Goal: Task Accomplishment & Management: Use online tool/utility

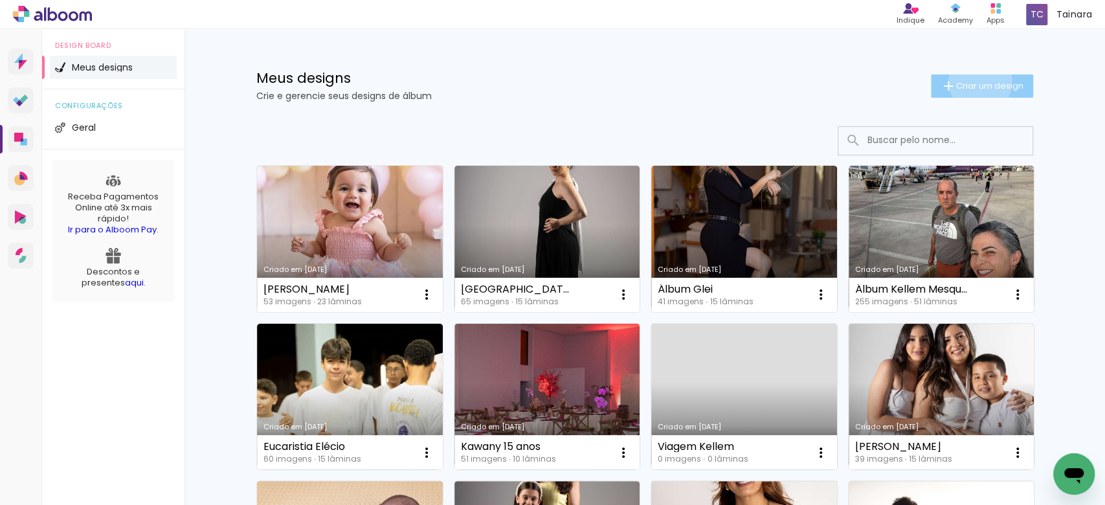
click at [971, 82] on span "Criar um design" at bounding box center [989, 86] width 67 height 8
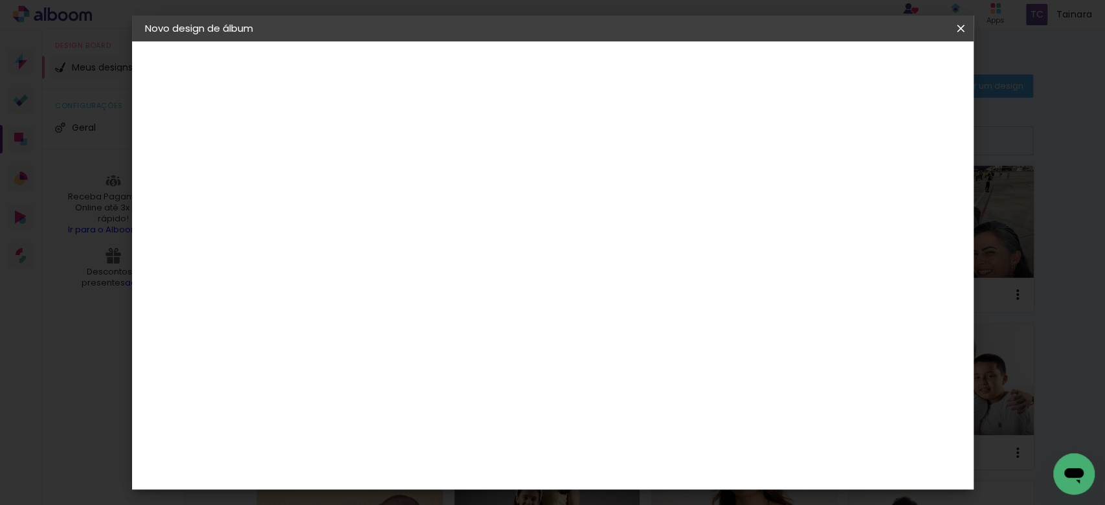
click at [357, 177] on input at bounding box center [357, 174] width 0 height 20
type input "[PERSON_NAME]"
type paper-input "[PERSON_NAME]"
click at [0, 0] on slot "Avançar" at bounding box center [0, 0] width 0 height 0
click at [454, 251] on input at bounding box center [389, 246] width 131 height 16
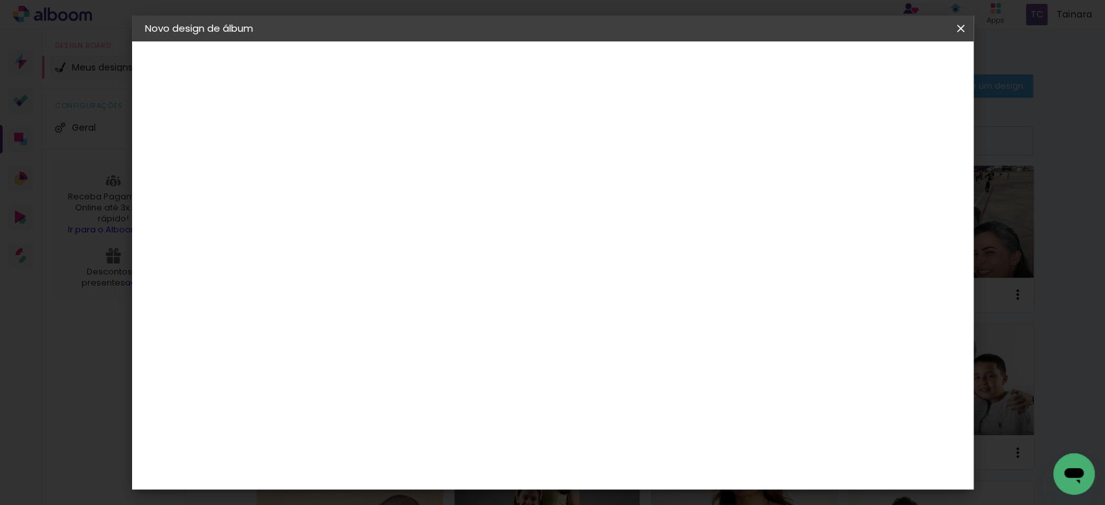
scroll to position [2324, 0]
click at [0, 0] on slot "Avançar" at bounding box center [0, 0] width 0 height 0
click at [498, 73] on paper-button "Voltar" at bounding box center [471, 69] width 52 height 22
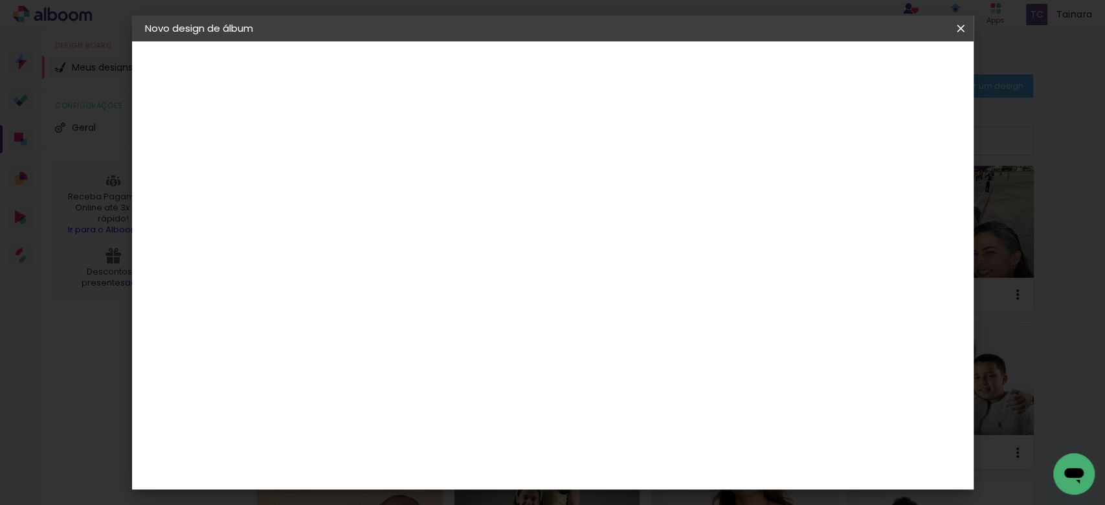
click at [599, 195] on paper-item "Tamanho Livre" at bounding box center [537, 197] width 124 height 28
click at [0, 0] on slot "Avançar" at bounding box center [0, 0] width 0 height 0
click at [328, 368] on input "30" at bounding box center [316, 366] width 34 height 19
type input "3"
type input "20"
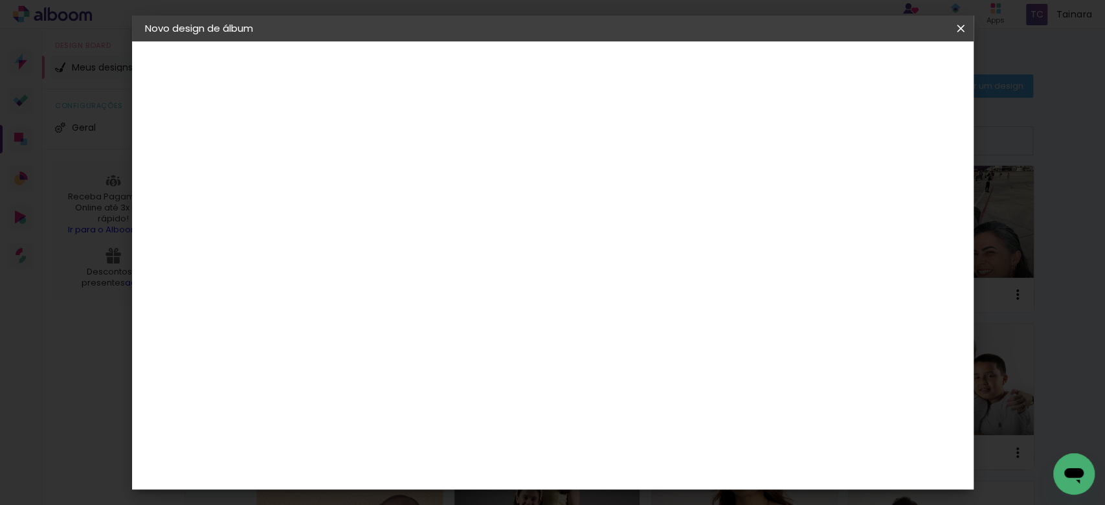
type paper-input "20"
click at [627, 458] on input "60" at bounding box center [623, 453] width 34 height 19
type input "40"
type paper-input "40"
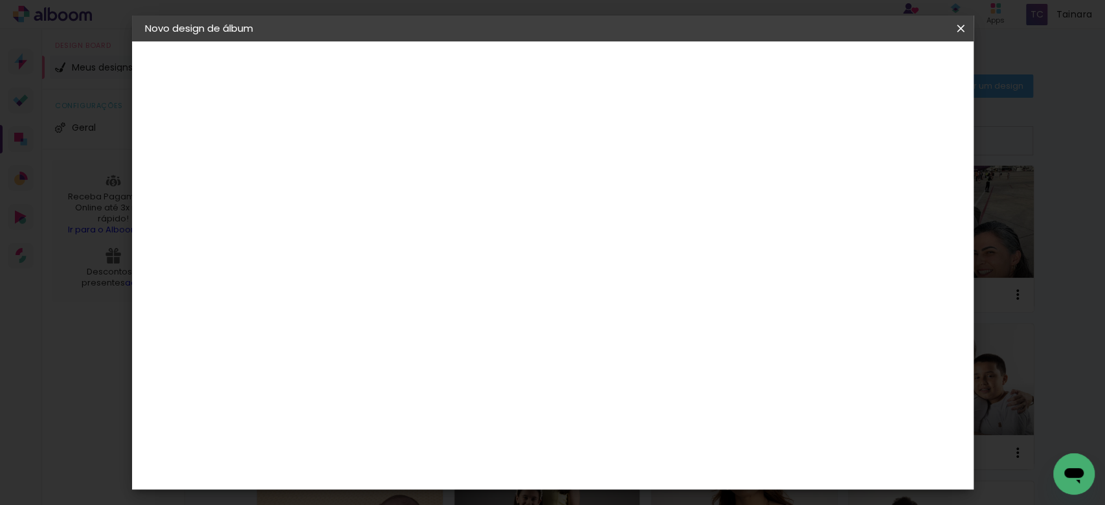
click at [876, 70] on span "Iniciar design" at bounding box center [846, 68] width 59 height 9
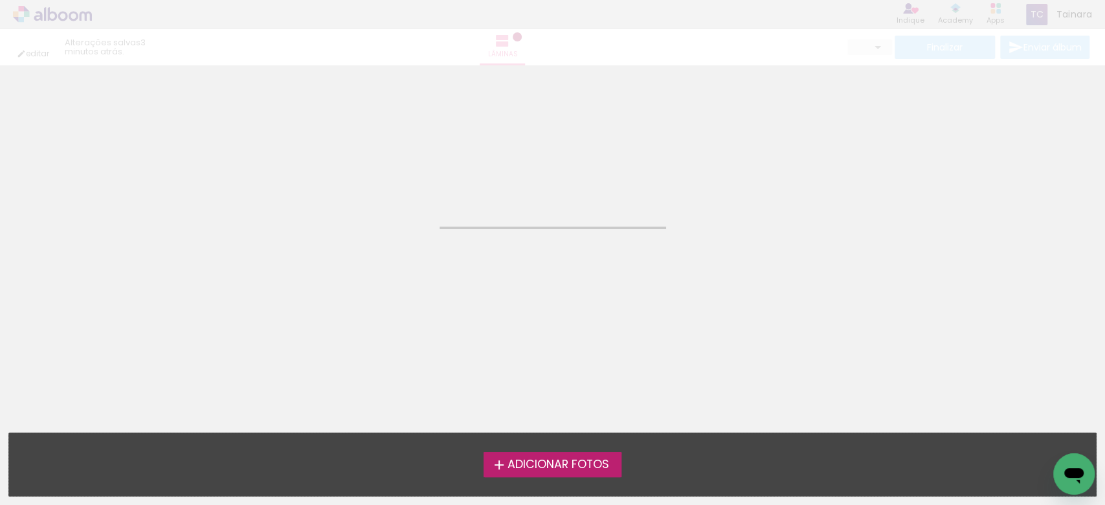
drag, startPoint x: 568, startPoint y: 451, endPoint x: 575, endPoint y: 459, distance: 11.0
click at [568, 451] on div "Adicionar Fotos Solte suas fotos aqui..." at bounding box center [552, 464] width 1087 height 63
click at [575, 459] on span "Adicionar Fotos" at bounding box center [558, 465] width 102 height 12
click at [0, 0] on input "file" at bounding box center [0, 0] width 0 height 0
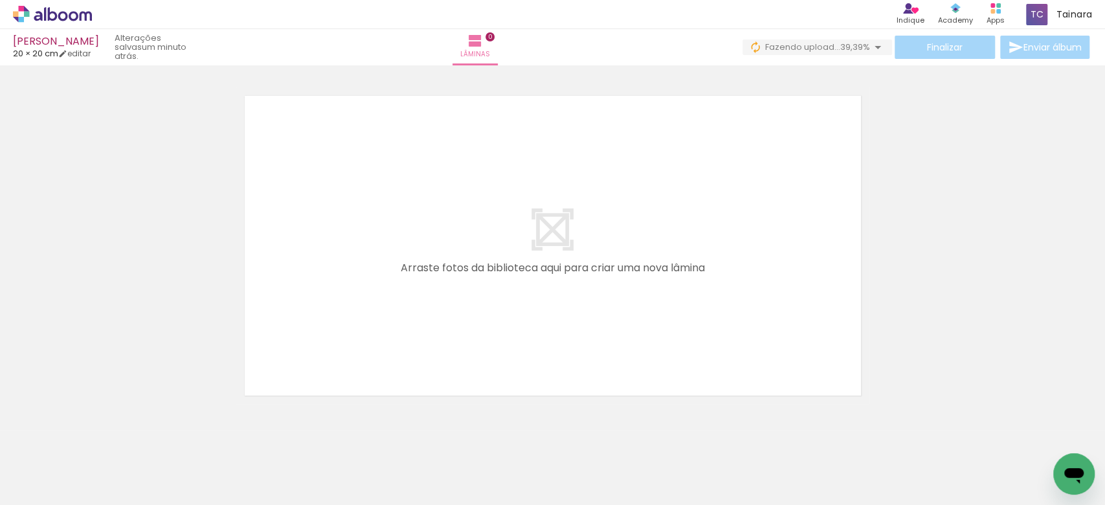
drag, startPoint x: 147, startPoint y: 469, endPoint x: 459, endPoint y: 272, distance: 368.9
click at [271, 379] on quentale-workspace at bounding box center [552, 252] width 1105 height 505
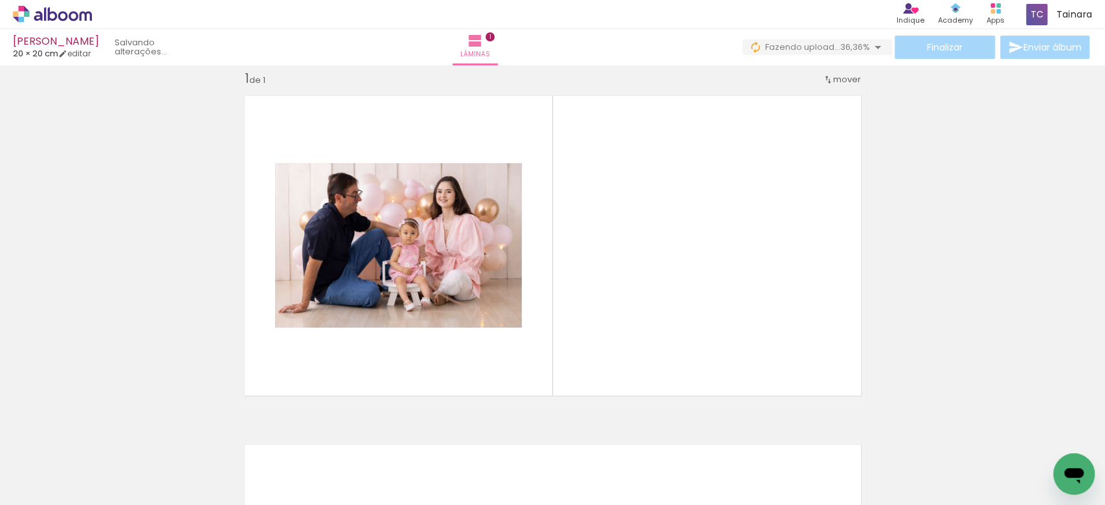
scroll to position [16, 0]
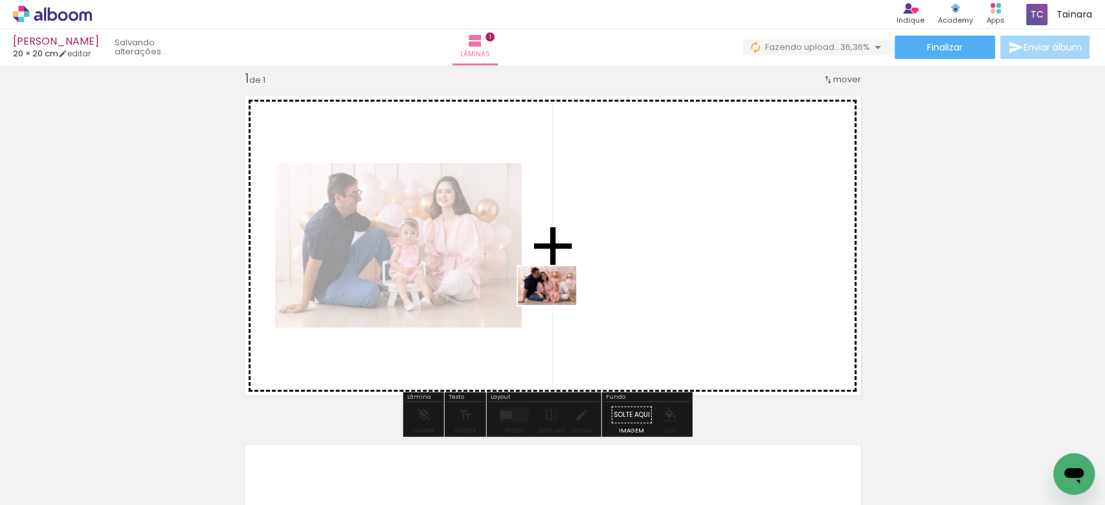
drag, startPoint x: 447, startPoint y: 458, endPoint x: 557, endPoint y: 305, distance: 188.3
click at [557, 305] on quentale-workspace at bounding box center [552, 252] width 1105 height 505
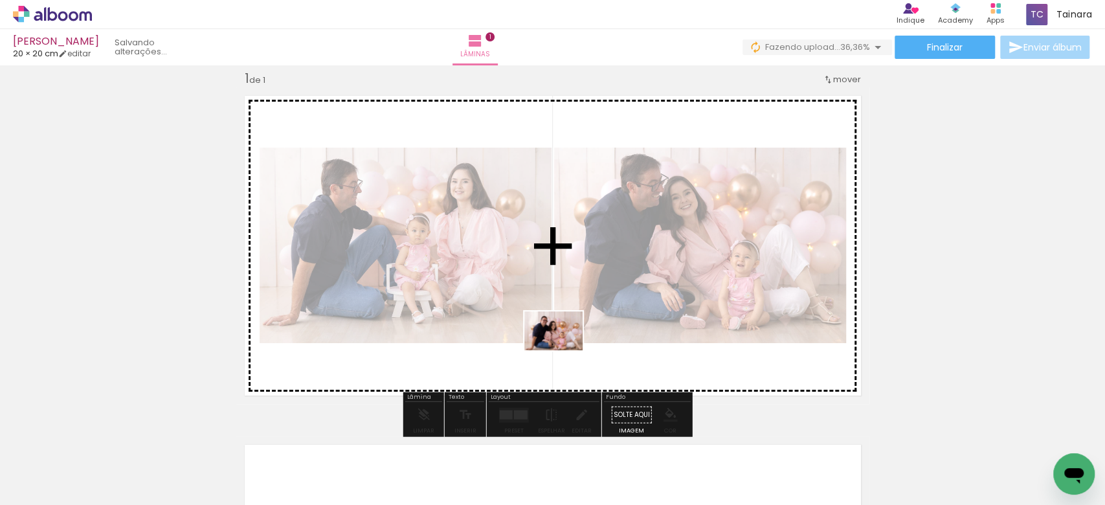
drag, startPoint x: 517, startPoint y: 469, endPoint x: 563, endPoint y: 350, distance: 127.7
click at [563, 350] on quentale-workspace at bounding box center [552, 252] width 1105 height 505
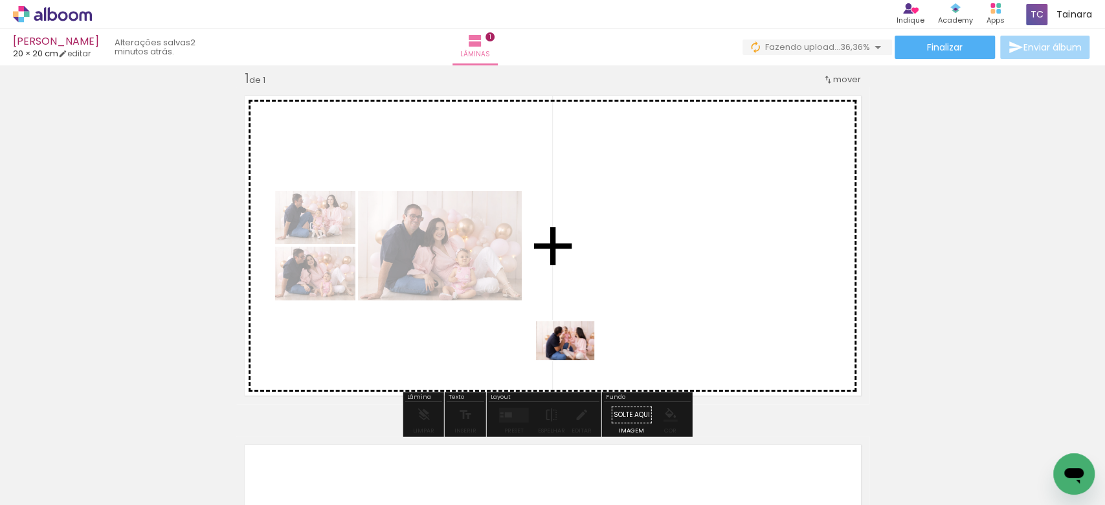
drag, startPoint x: 548, startPoint y: 368, endPoint x: 575, endPoint y: 360, distance: 28.3
click at [575, 360] on quentale-workspace at bounding box center [552, 252] width 1105 height 505
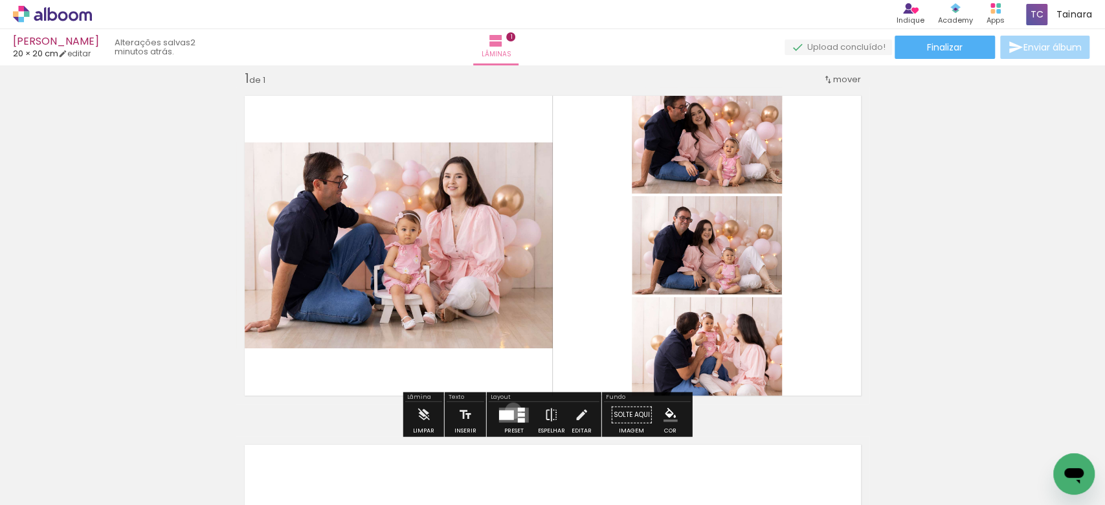
click at [510, 410] on div at bounding box center [506, 415] width 15 height 10
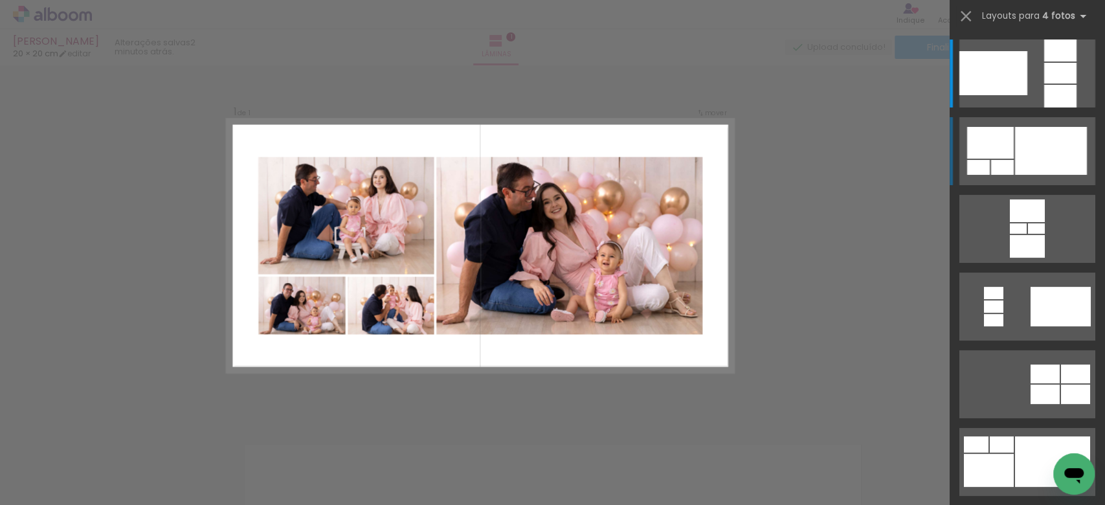
click at [1018, 163] on div at bounding box center [1051, 151] width 72 height 48
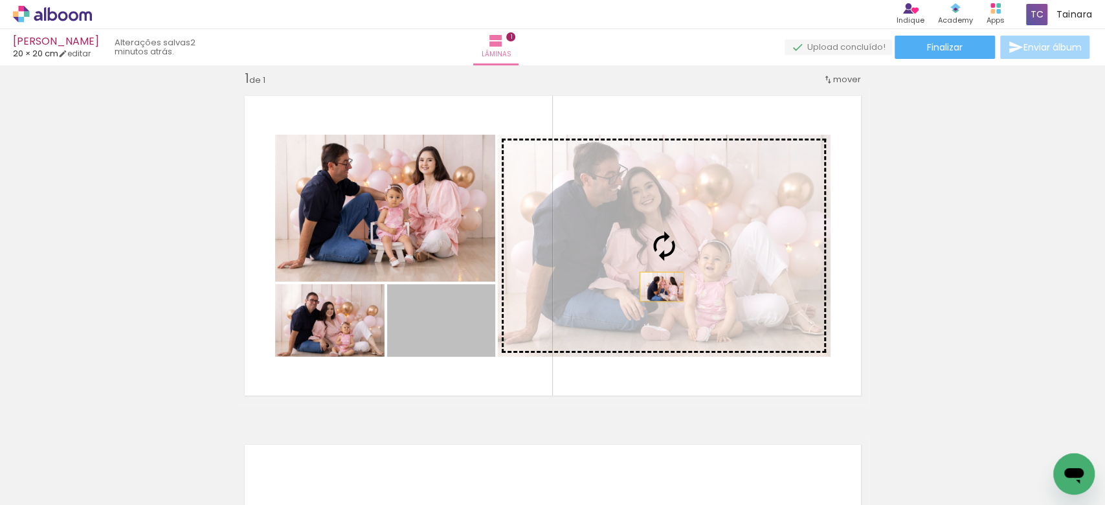
drag, startPoint x: 458, startPoint y: 324, endPoint x: 654, endPoint y: 286, distance: 199.7
click at [0, 0] on slot at bounding box center [0, 0] width 0 height 0
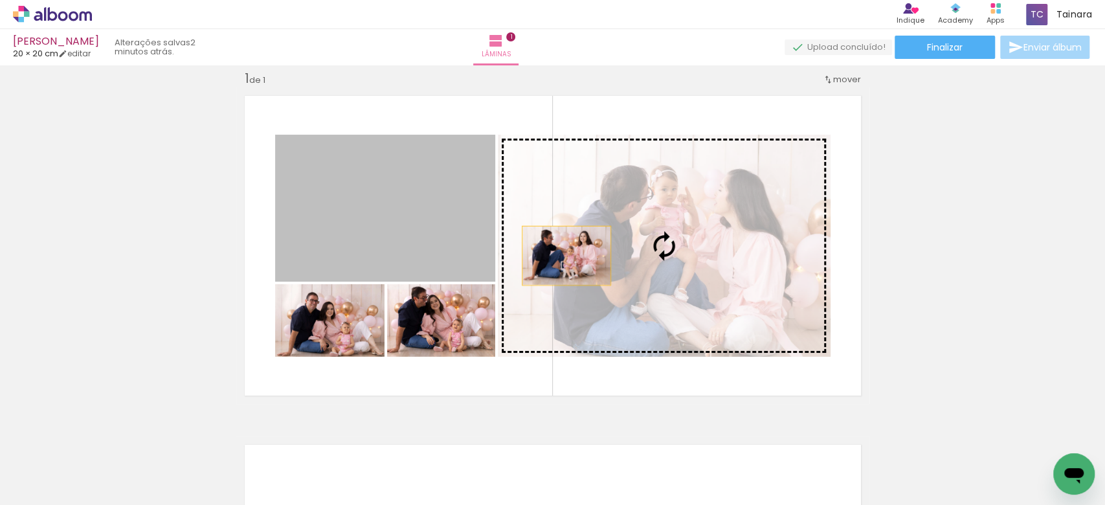
drag, startPoint x: 445, startPoint y: 255, endPoint x: 587, endPoint y: 256, distance: 142.4
click at [0, 0] on slot at bounding box center [0, 0] width 0 height 0
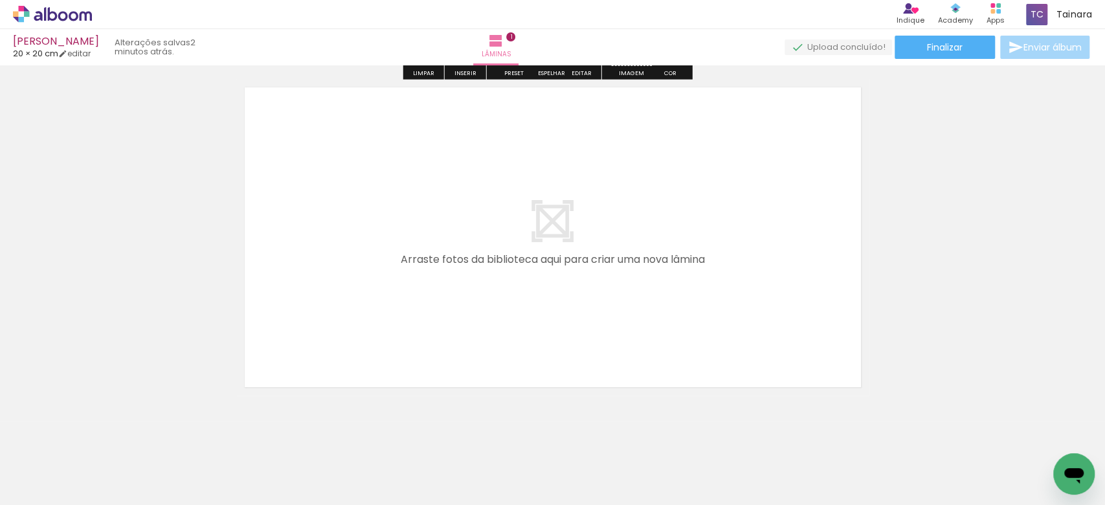
scroll to position [389, 0]
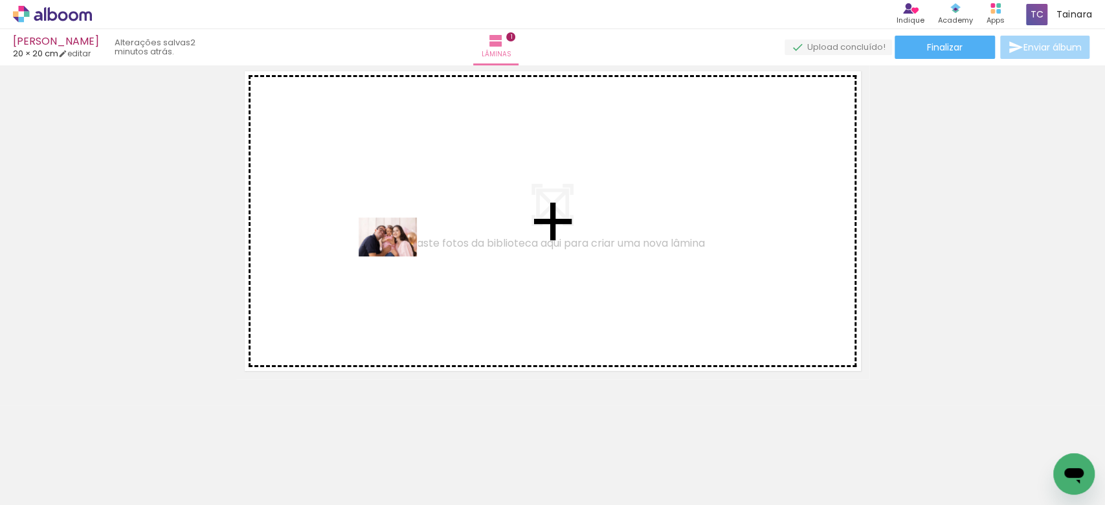
drag, startPoint x: 381, startPoint y: 396, endPoint x: 397, endPoint y: 256, distance: 140.8
click at [397, 256] on quentale-workspace at bounding box center [552, 252] width 1105 height 505
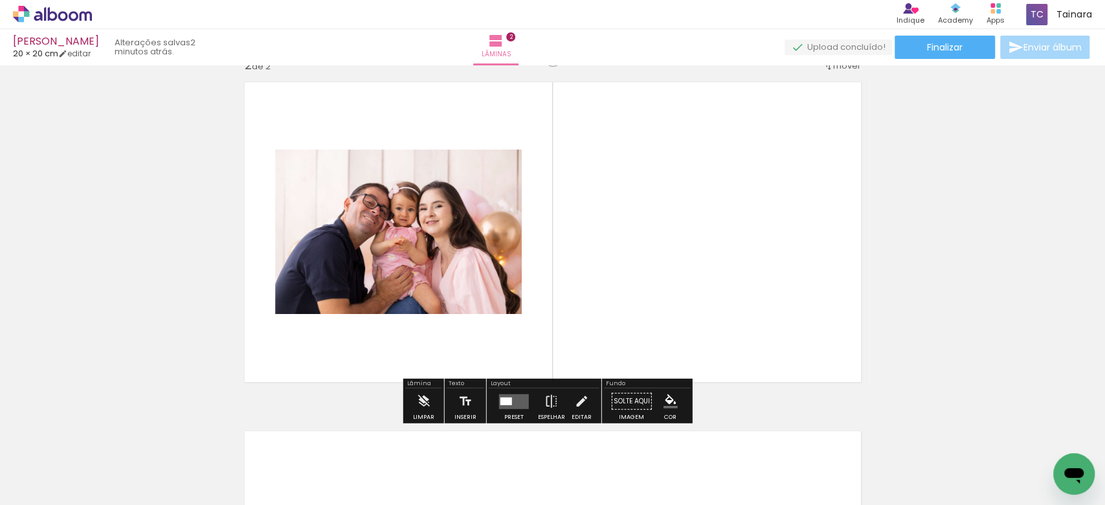
scroll to position [365, 0]
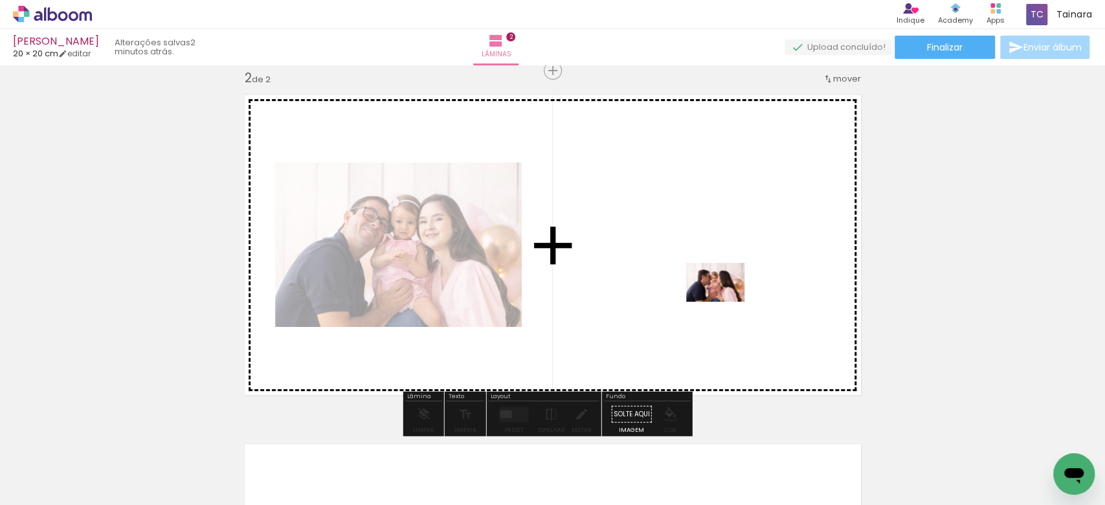
drag, startPoint x: 281, startPoint y: 464, endPoint x: 725, endPoint y: 302, distance: 472.7
click at [725, 302] on quentale-workspace at bounding box center [552, 252] width 1105 height 505
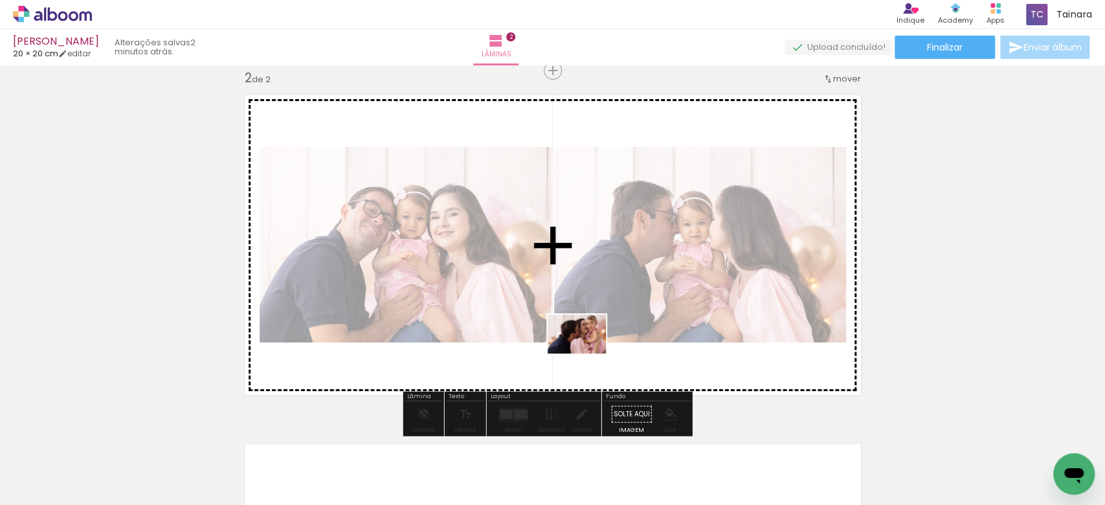
drag, startPoint x: 655, startPoint y: 476, endPoint x: 587, endPoint y: 356, distance: 137.7
click at [588, 355] on quentale-workspace at bounding box center [552, 252] width 1105 height 505
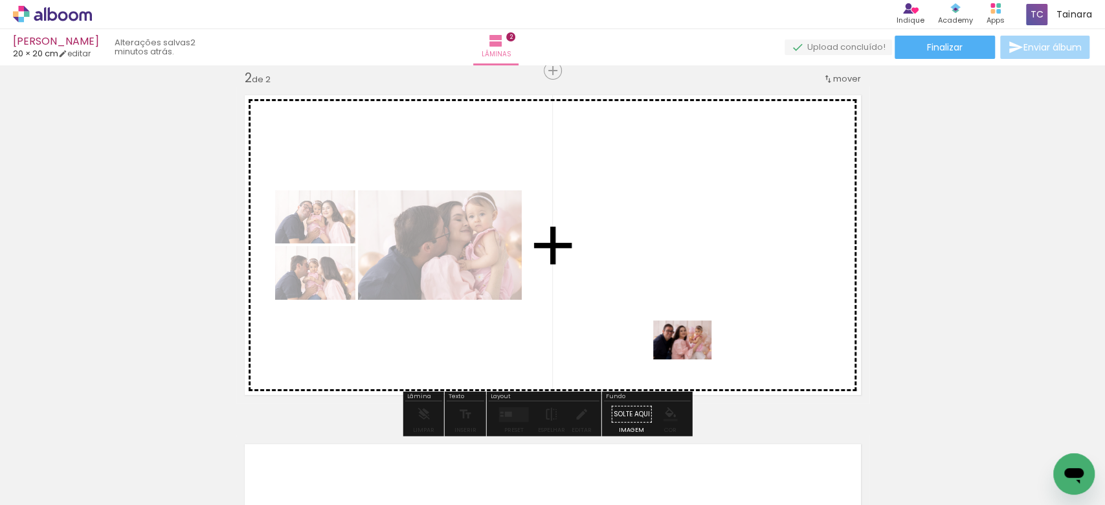
drag, startPoint x: 598, startPoint y: 468, endPoint x: 700, endPoint y: 351, distance: 156.0
click at [700, 351] on quentale-workspace at bounding box center [552, 252] width 1105 height 505
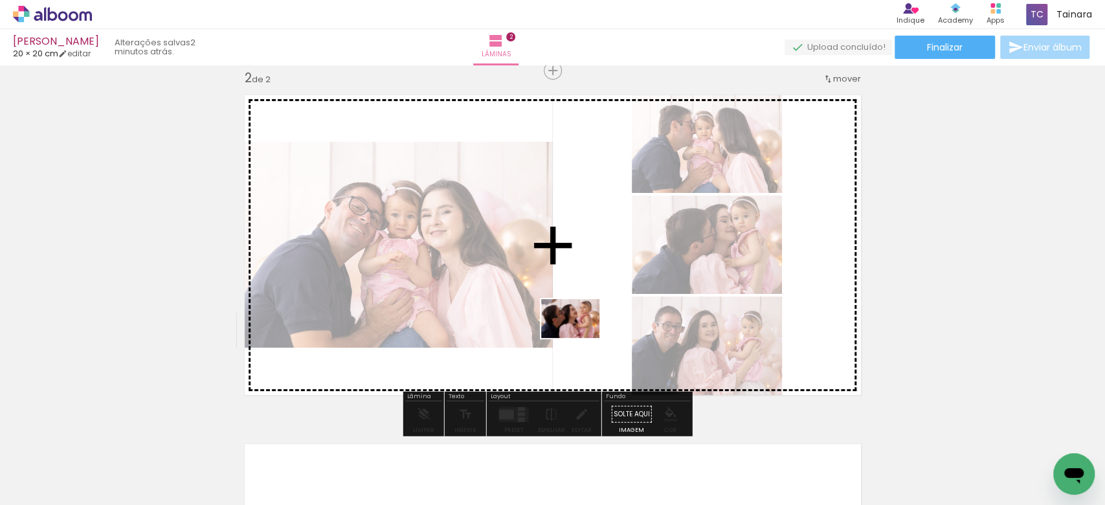
drag, startPoint x: 726, startPoint y: 466, endPoint x: 580, endPoint y: 338, distance: 194.0
click at [580, 338] on quentale-workspace at bounding box center [552, 252] width 1105 height 505
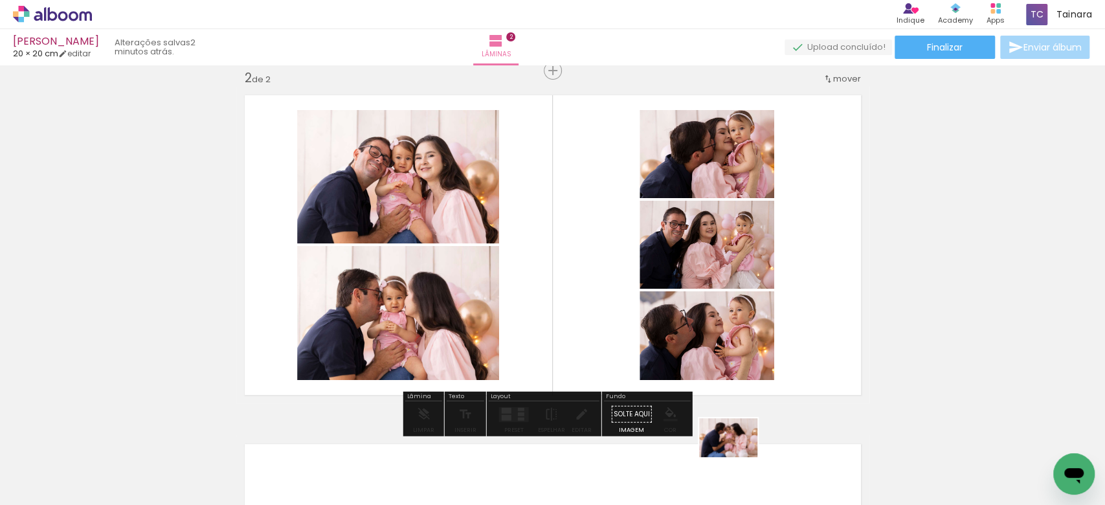
drag, startPoint x: 766, startPoint y: 468, endPoint x: 752, endPoint y: 465, distance: 13.8
click at [0, 0] on slot at bounding box center [0, 0] width 0 height 0
drag, startPoint x: 763, startPoint y: 469, endPoint x: 805, endPoint y: 505, distance: 55.6
click at [805, 504] on html "link( href="../../bower_components/polymer/polymer.html" rel="import" ) picture…" at bounding box center [552, 252] width 1105 height 505
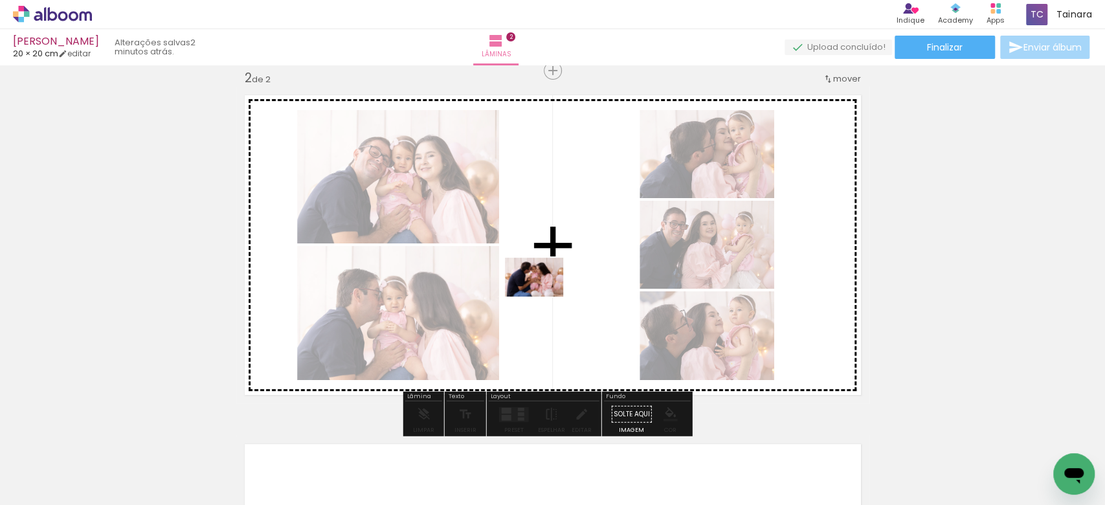
drag, startPoint x: 807, startPoint y: 467, endPoint x: 565, endPoint y: 324, distance: 280.9
click at [549, 296] on quentale-workspace at bounding box center [552, 252] width 1105 height 505
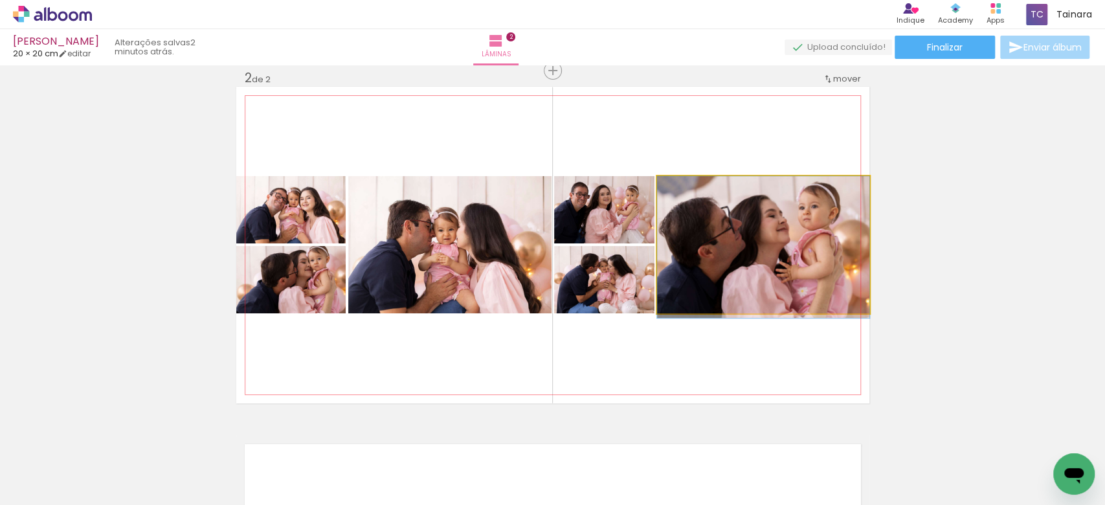
drag, startPoint x: 772, startPoint y: 267, endPoint x: 781, endPoint y: 293, distance: 27.1
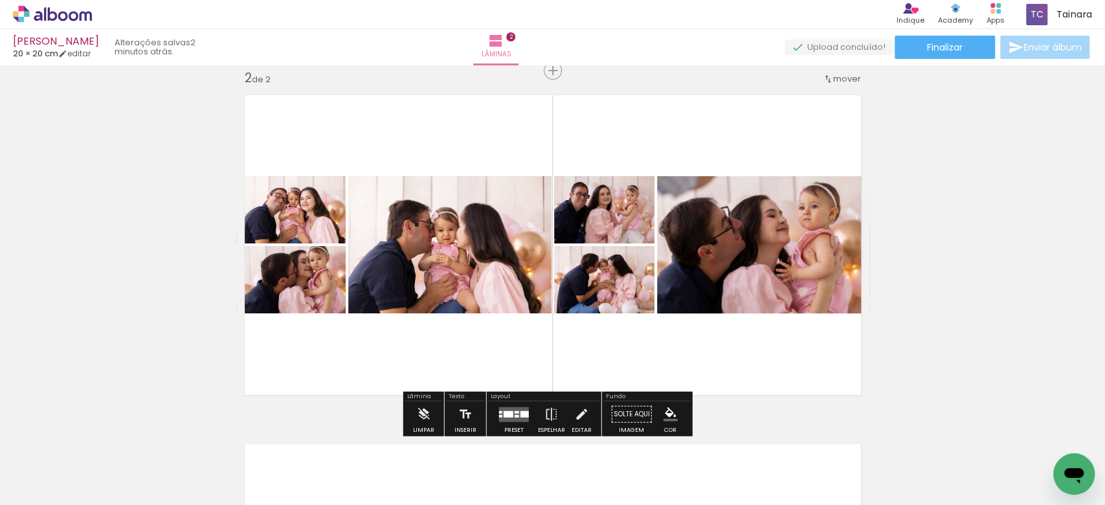
click at [499, 425] on quentale-thumb at bounding box center [492, 461] width 73 height 74
click at [499, 414] on div at bounding box center [500, 415] width 3 height 3
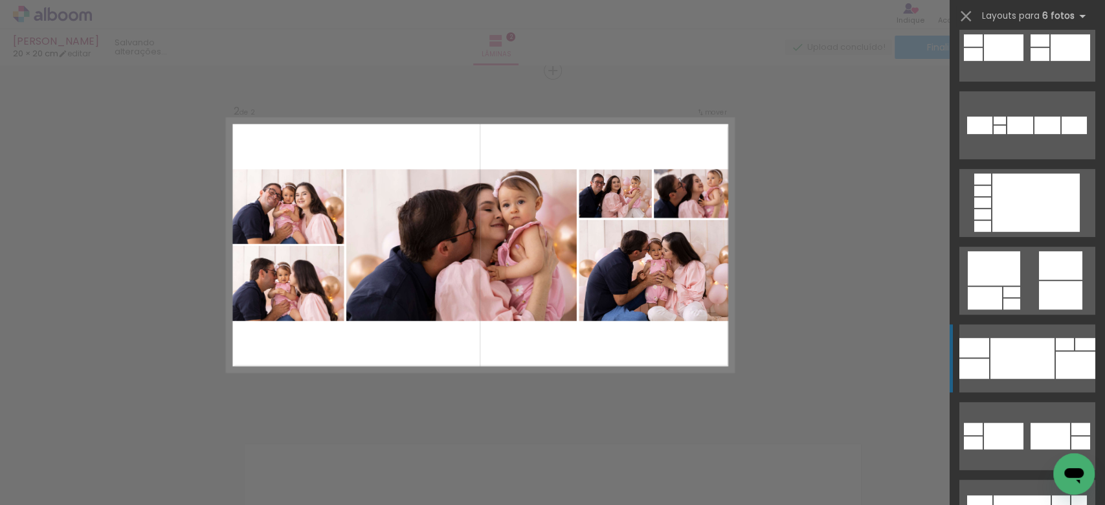
scroll to position [431, 0]
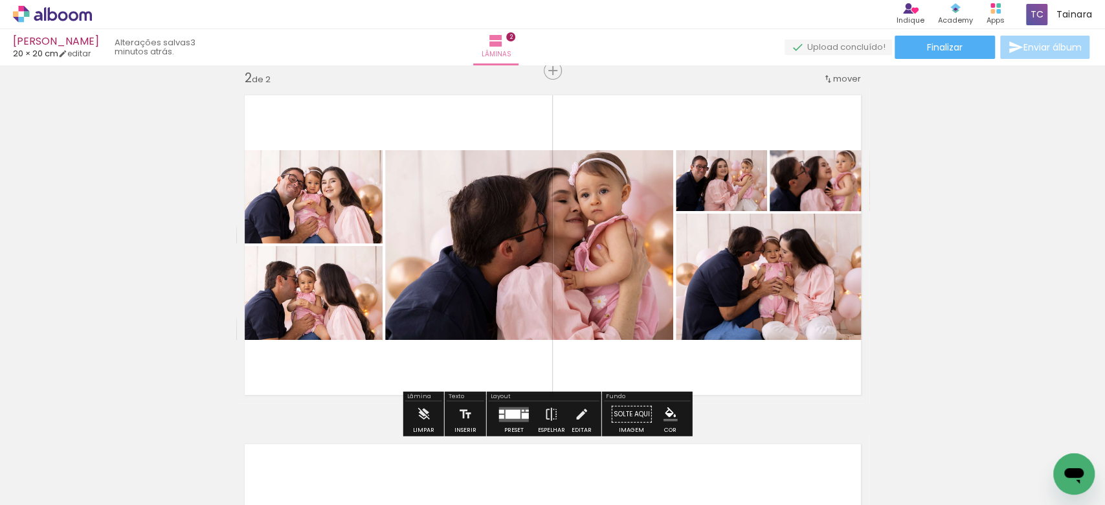
click at [724, 292] on quentale-photo at bounding box center [773, 277] width 194 height 126
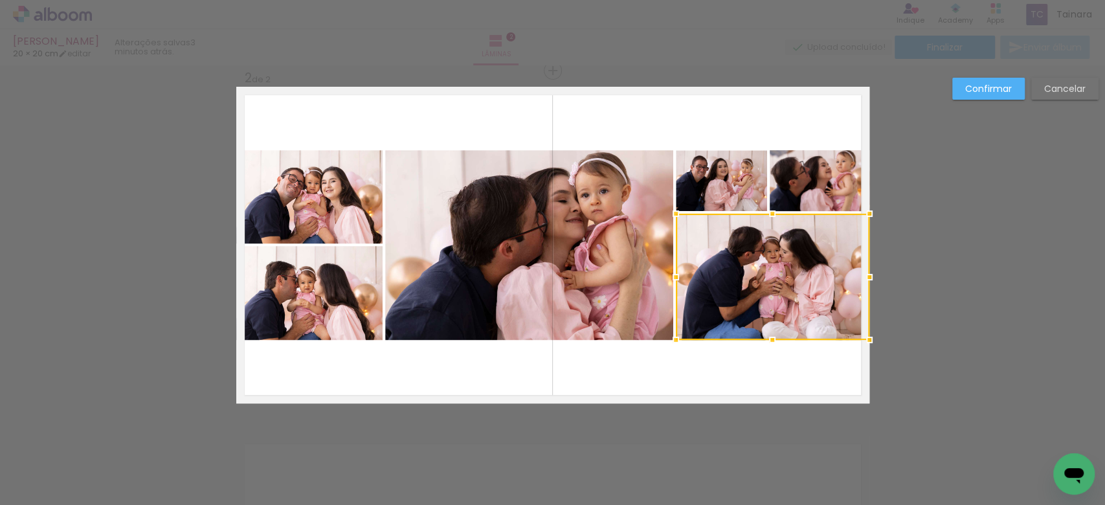
click at [818, 173] on quentale-photo at bounding box center [820, 180] width 100 height 61
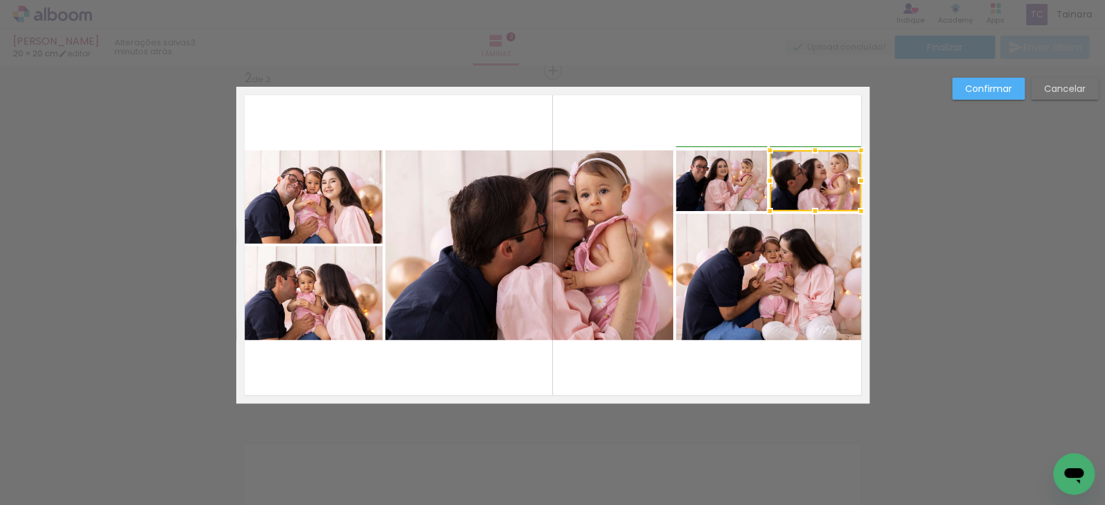
drag, startPoint x: 865, startPoint y: 182, endPoint x: 855, endPoint y: 182, distance: 10.4
click at [855, 182] on div at bounding box center [861, 181] width 26 height 26
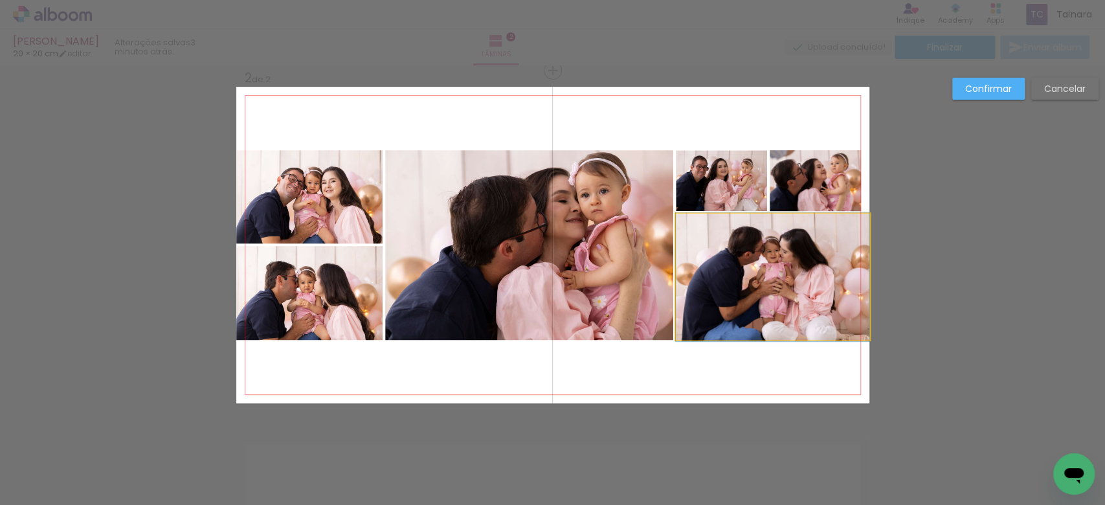
drag, startPoint x: 831, startPoint y: 306, endPoint x: 844, endPoint y: 306, distance: 13.6
click at [831, 306] on quentale-photo at bounding box center [773, 277] width 194 height 126
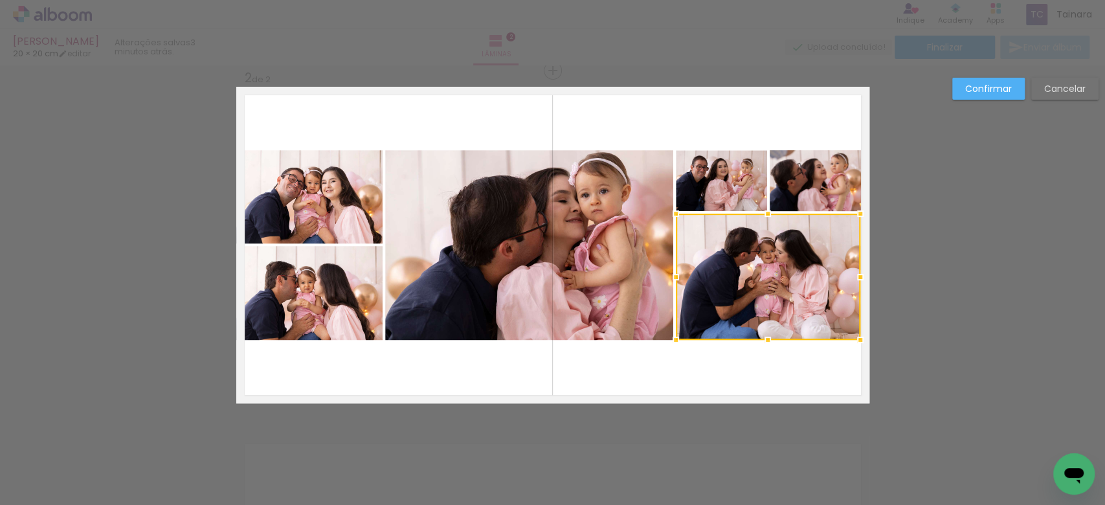
drag, startPoint x: 855, startPoint y: 277, endPoint x: 849, endPoint y: 282, distance: 7.4
click at [849, 282] on div at bounding box center [860, 277] width 26 height 26
click at [337, 199] on quentale-photo at bounding box center [309, 196] width 146 height 93
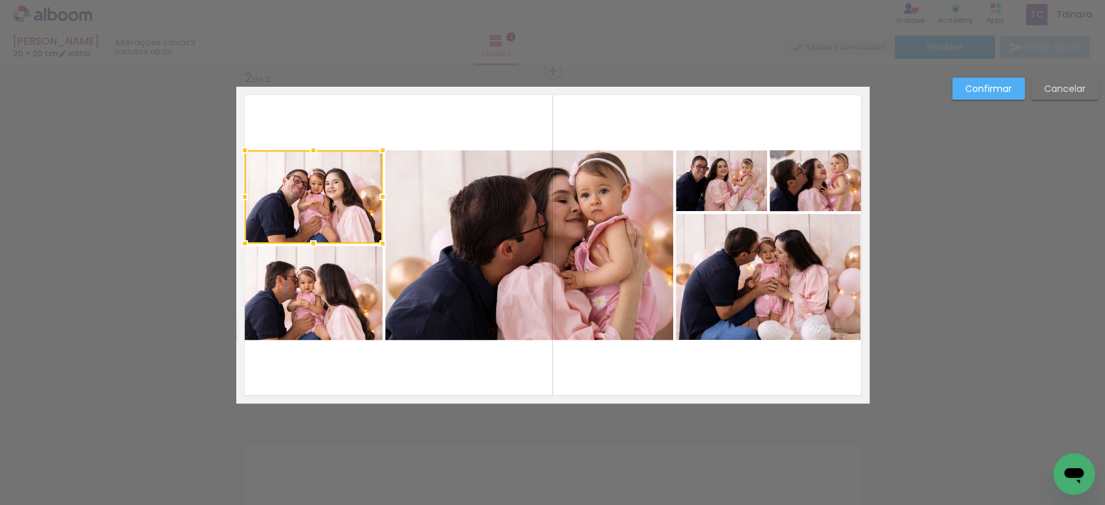
drag, startPoint x: 230, startPoint y: 196, endPoint x: 238, endPoint y: 198, distance: 8.6
click at [238, 198] on div at bounding box center [245, 197] width 26 height 26
drag, startPoint x: 300, startPoint y: 295, endPoint x: 280, endPoint y: 294, distance: 20.1
click at [300, 295] on quentale-photo at bounding box center [309, 293] width 146 height 94
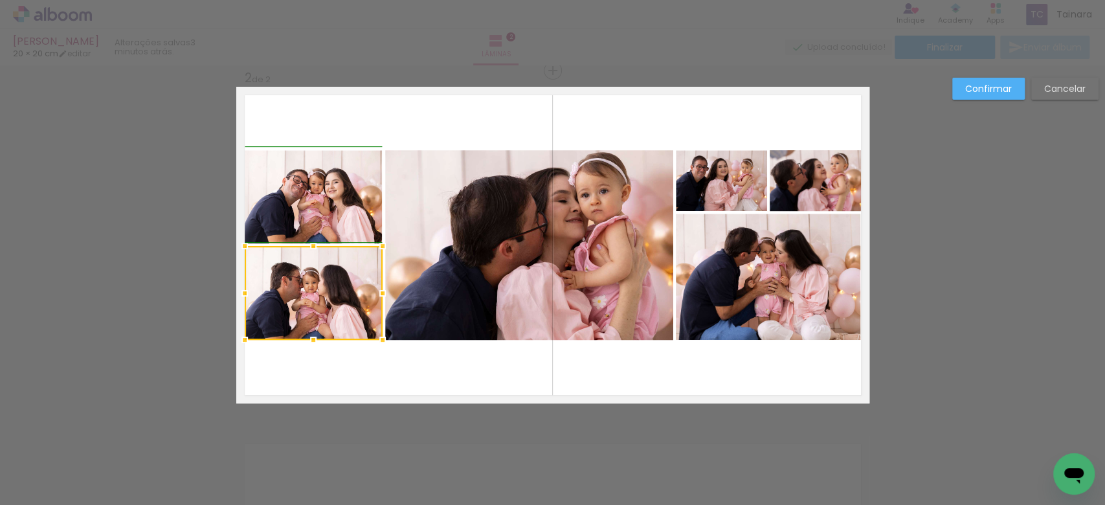
drag, startPoint x: 233, startPoint y: 289, endPoint x: 240, endPoint y: 291, distance: 6.6
click at [240, 291] on div at bounding box center [245, 293] width 26 height 26
click at [438, 96] on quentale-layouter at bounding box center [552, 245] width 633 height 317
click at [991, 97] on paper-button "Confirmar" at bounding box center [988, 89] width 73 height 22
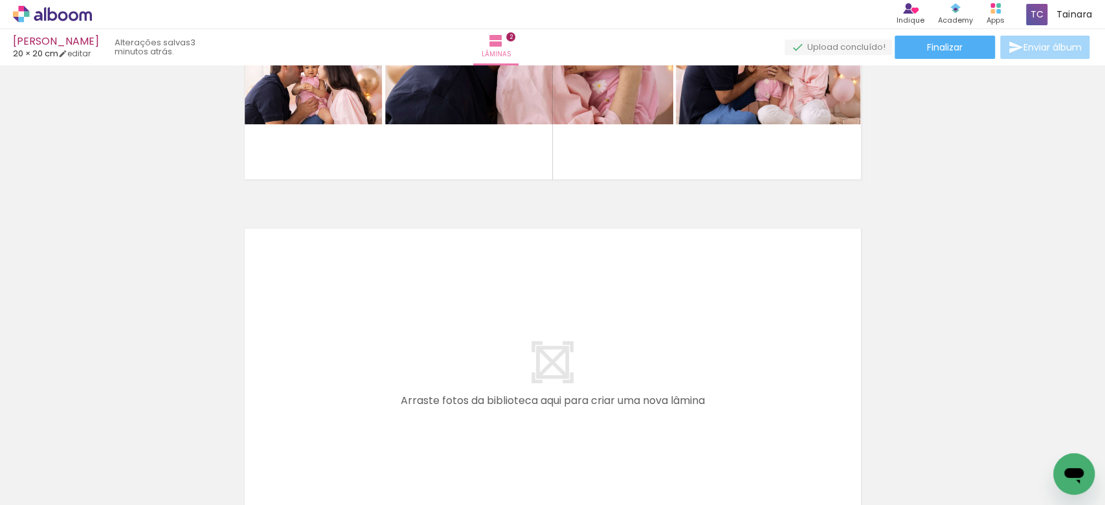
scroll to position [710, 0]
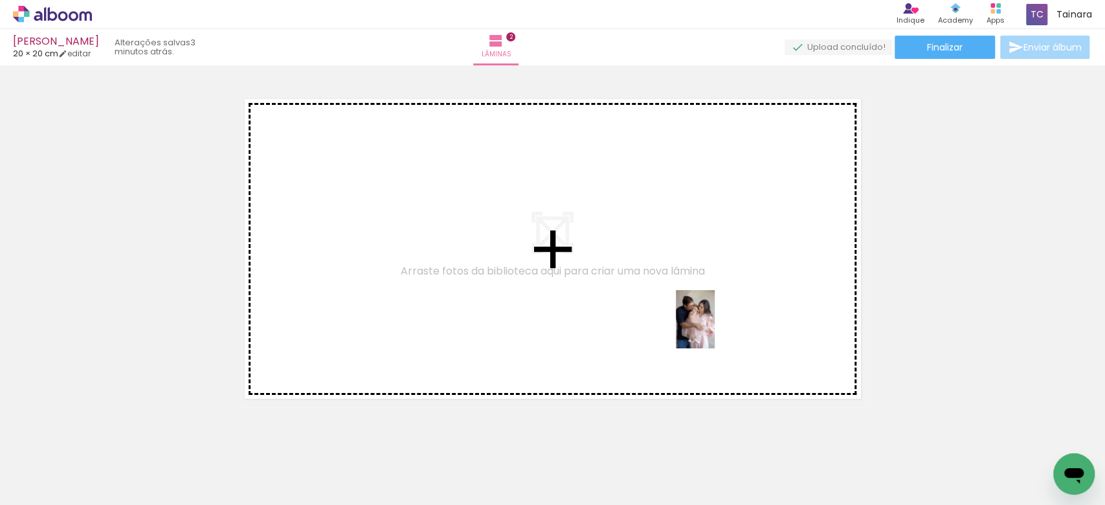
drag, startPoint x: 865, startPoint y: 466, endPoint x: 732, endPoint y: 341, distance: 182.7
click at [715, 329] on quentale-workspace at bounding box center [552, 252] width 1105 height 505
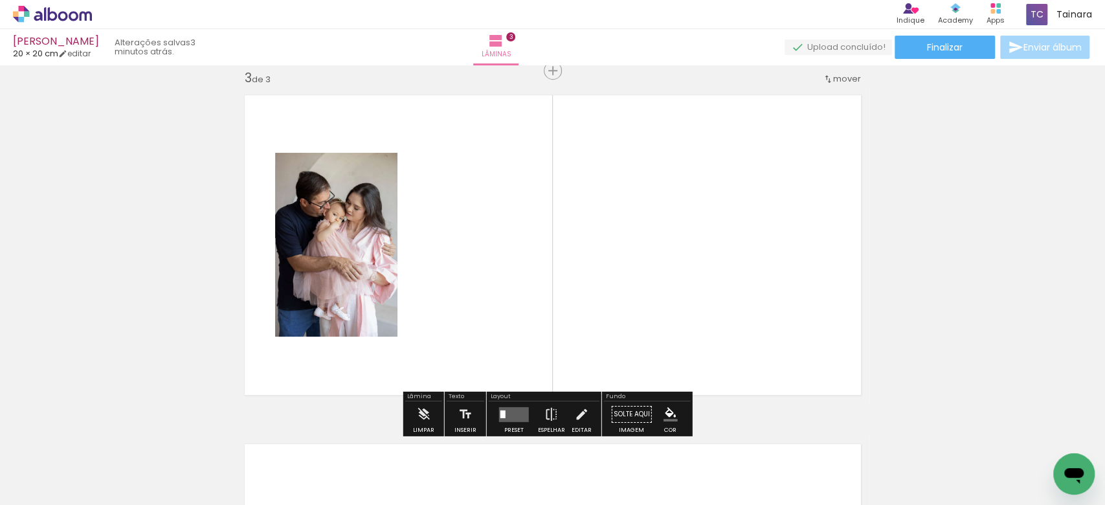
scroll to position [714, 0]
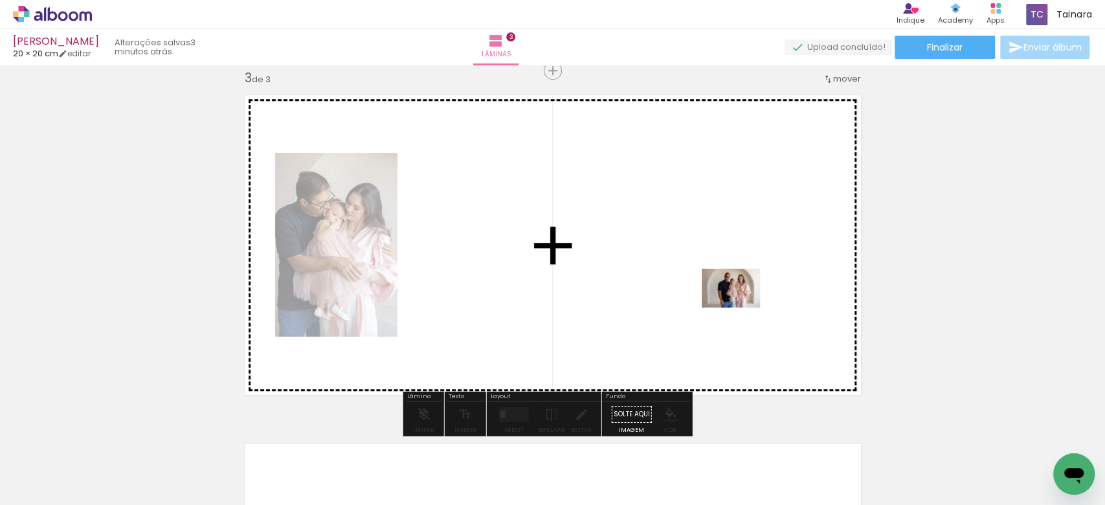
drag, startPoint x: 931, startPoint y: 460, endPoint x: 739, endPoint y: 306, distance: 245.9
click at [739, 306] on quentale-workspace at bounding box center [552, 252] width 1105 height 505
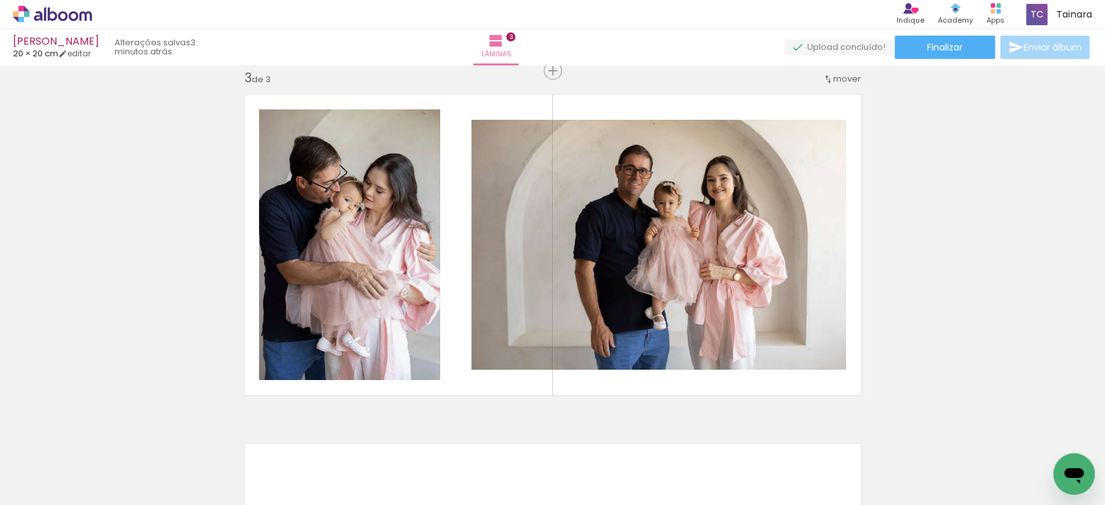
scroll to position [0, 316]
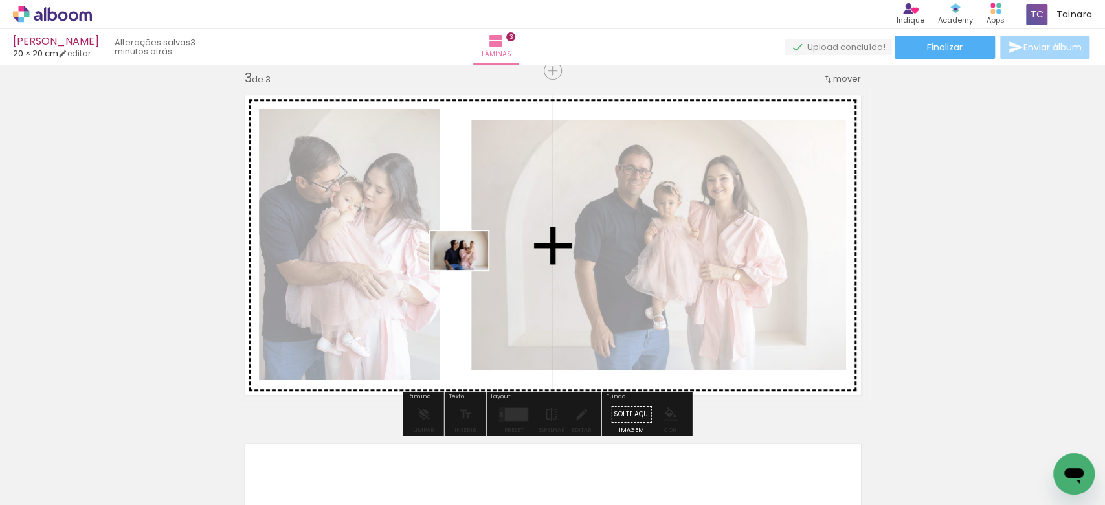
drag, startPoint x: 697, startPoint y: 470, endPoint x: 469, endPoint y: 270, distance: 303.2
click at [469, 270] on quentale-workspace at bounding box center [552, 252] width 1105 height 505
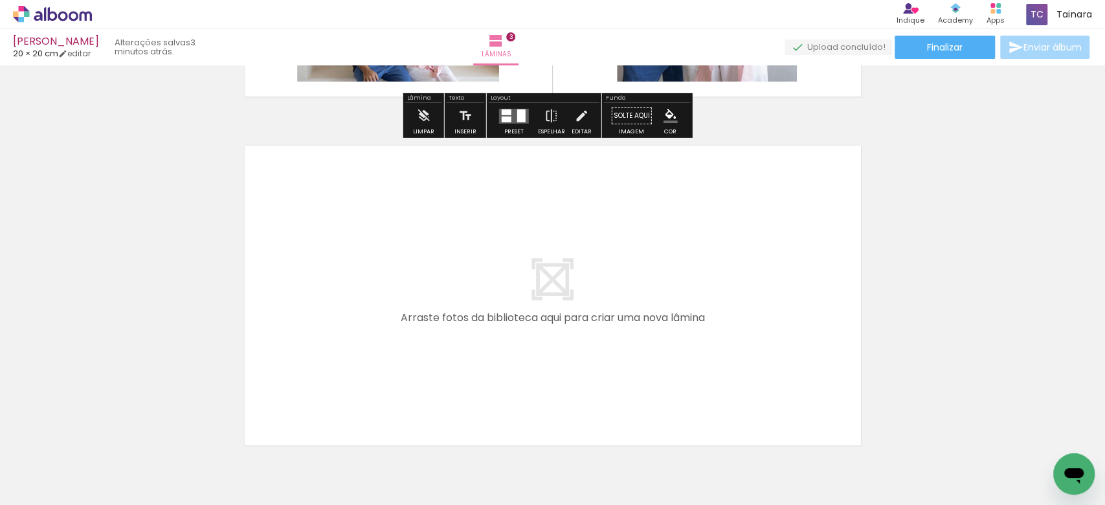
scroll to position [1059, 0]
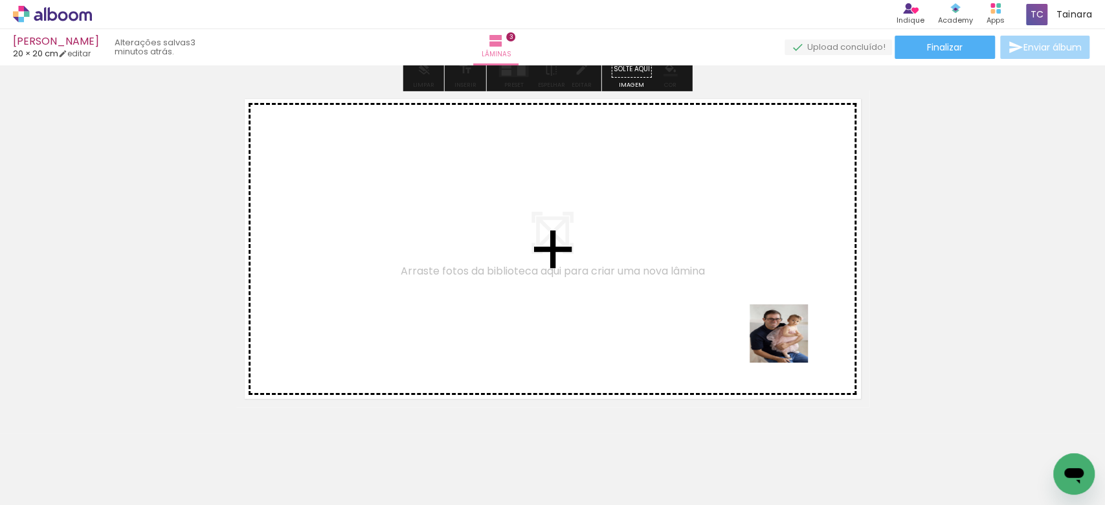
drag, startPoint x: 823, startPoint y: 477, endPoint x: 785, endPoint y: 335, distance: 147.3
click at [785, 335] on quentale-workspace at bounding box center [552, 252] width 1105 height 505
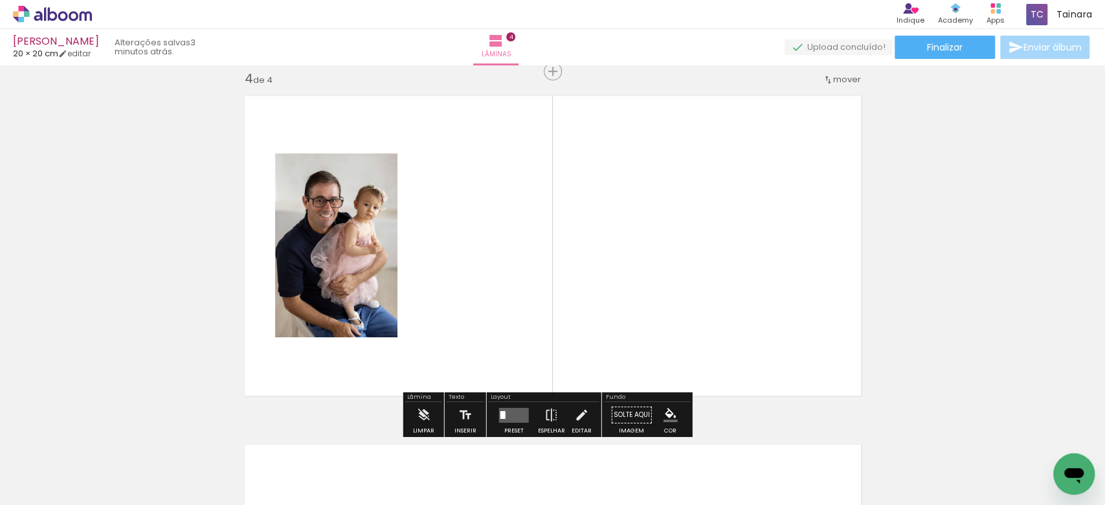
scroll to position [1063, 0]
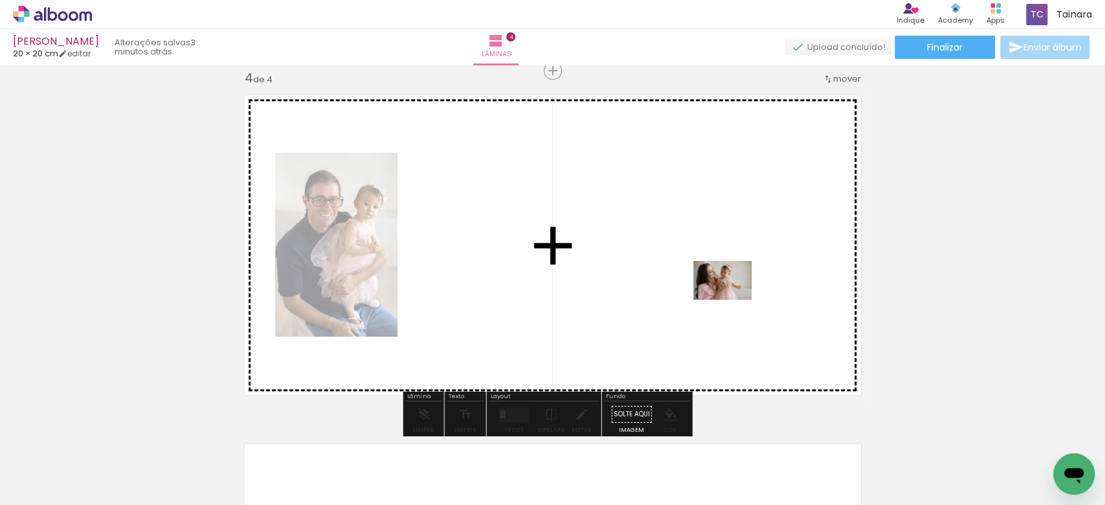
drag, startPoint x: 768, startPoint y: 468, endPoint x: 734, endPoint y: 298, distance: 173.0
click at [734, 298] on quentale-workspace at bounding box center [552, 252] width 1105 height 505
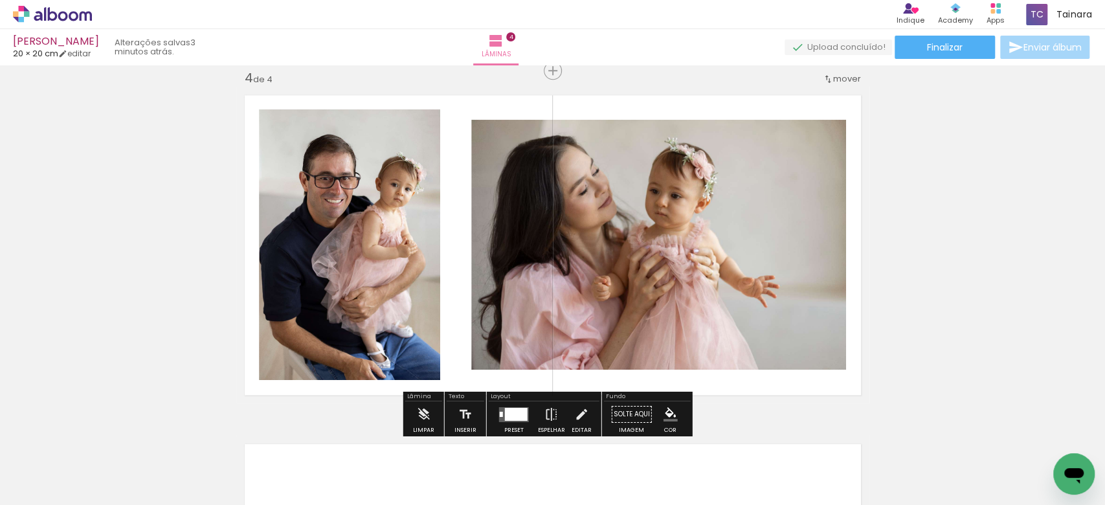
click at [513, 409] on div at bounding box center [516, 413] width 23 height 13
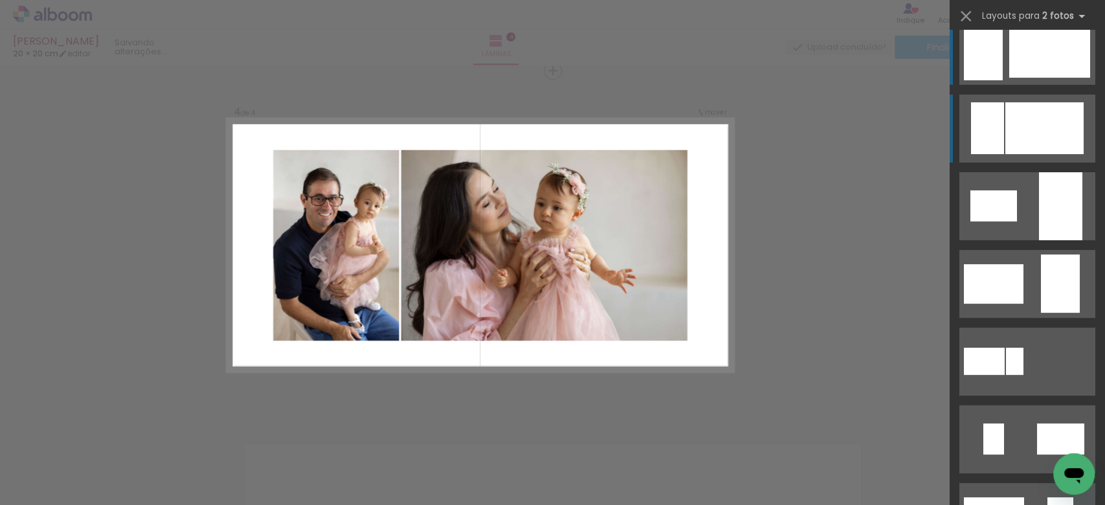
scroll to position [0, 0]
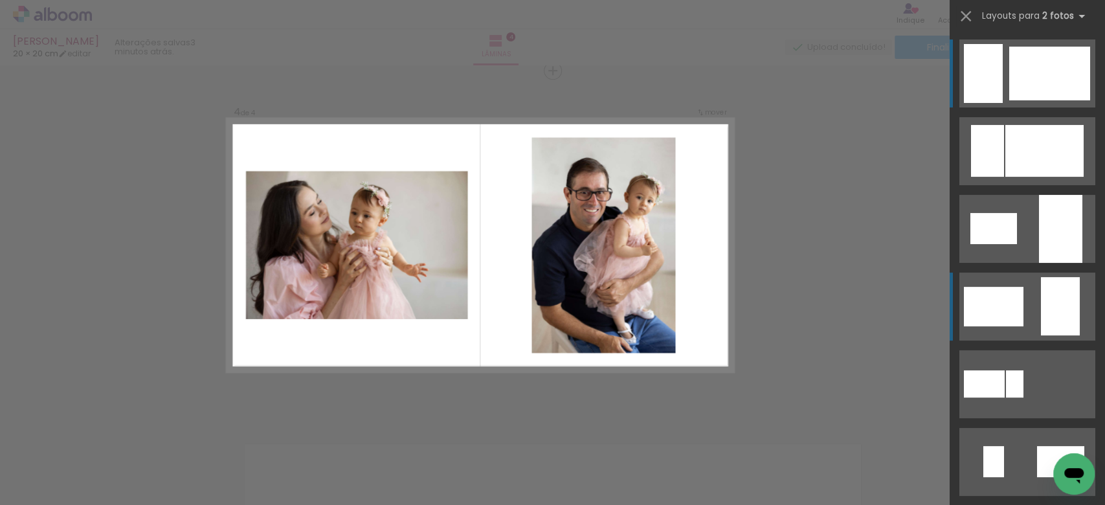
click at [1056, 100] on div at bounding box center [1049, 74] width 81 height 54
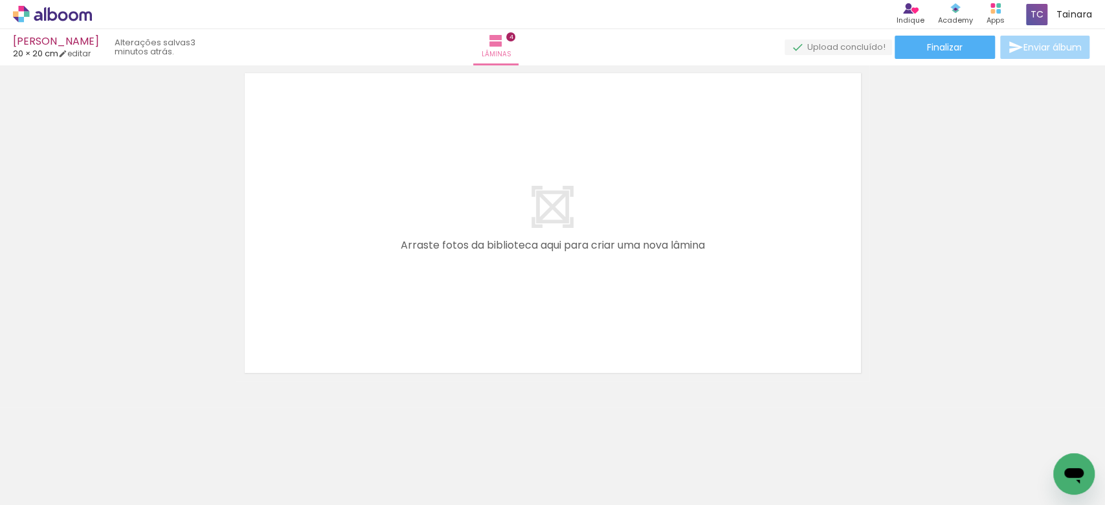
scroll to position [1436, 0]
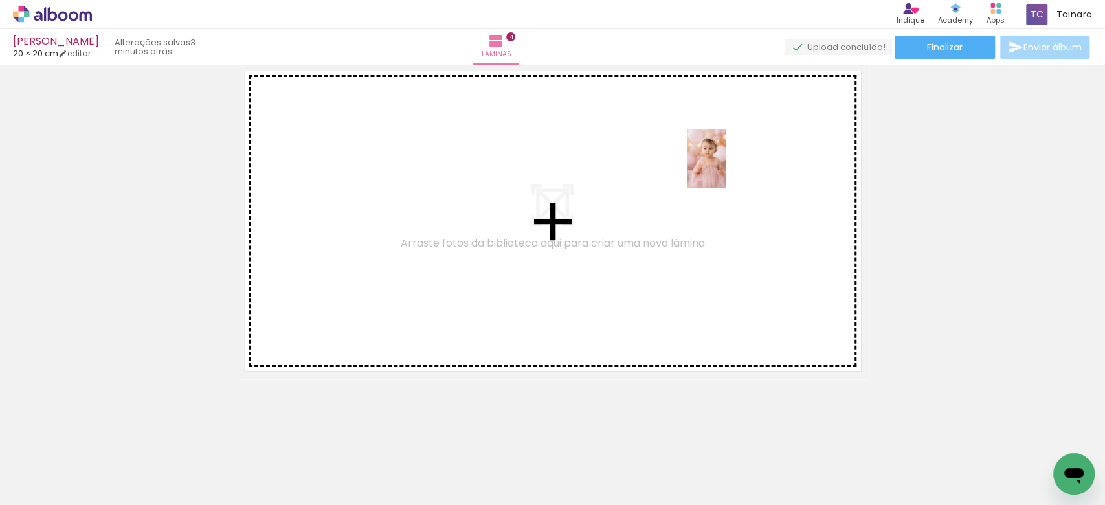
drag, startPoint x: 911, startPoint y: 440, endPoint x: 726, endPoint y: 168, distance: 328.8
click at [726, 168] on quentale-workspace at bounding box center [552, 252] width 1105 height 505
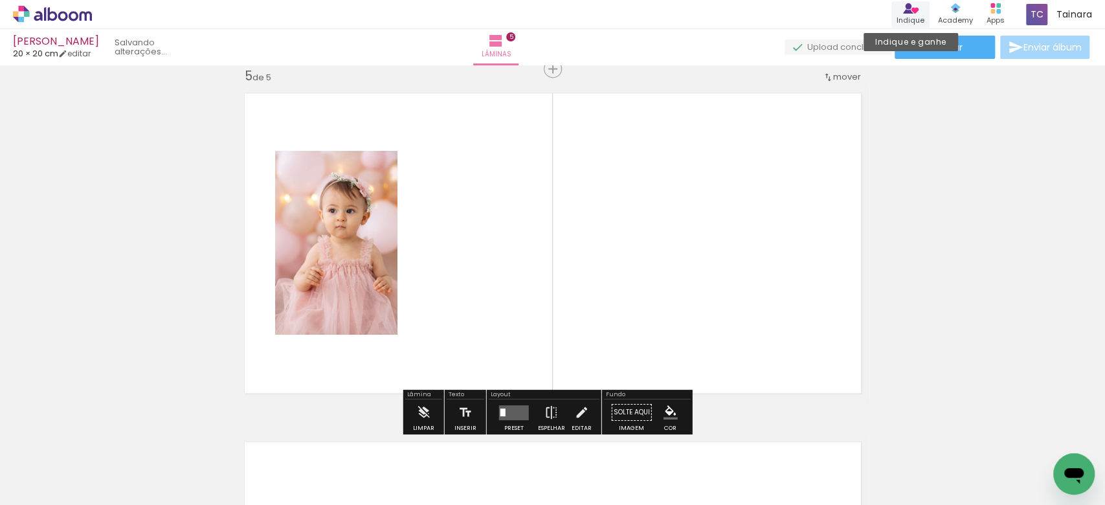
scroll to position [1412, 0]
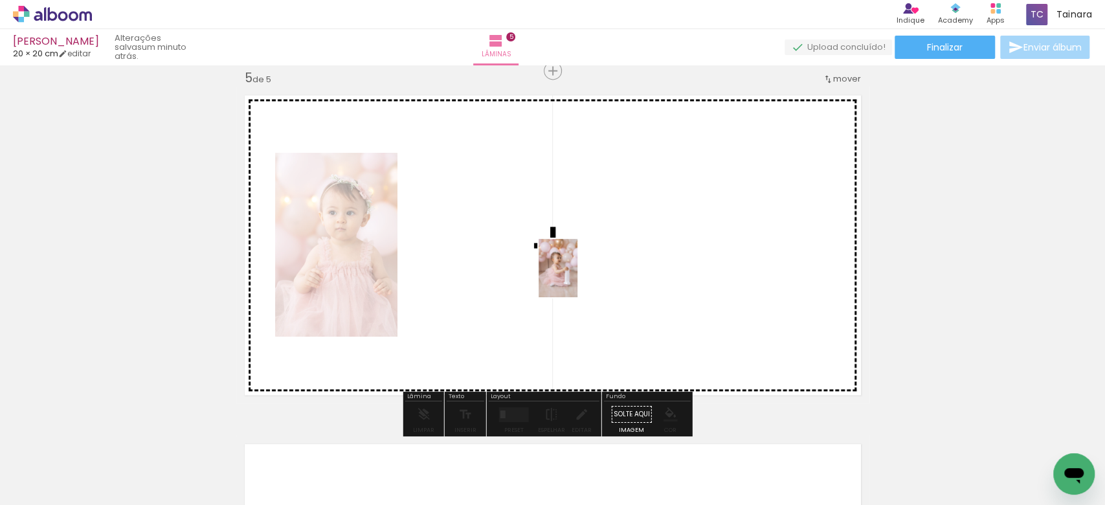
drag, startPoint x: 878, startPoint y: 391, endPoint x: 577, endPoint y: 278, distance: 321.0
click at [577, 278] on quentale-workspace at bounding box center [552, 252] width 1105 height 505
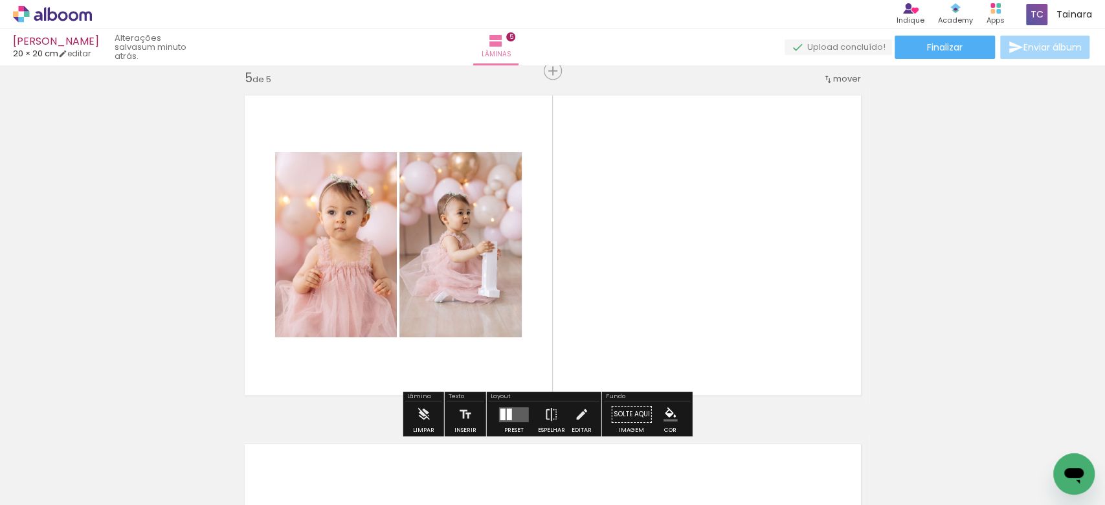
scroll to position [0, 671]
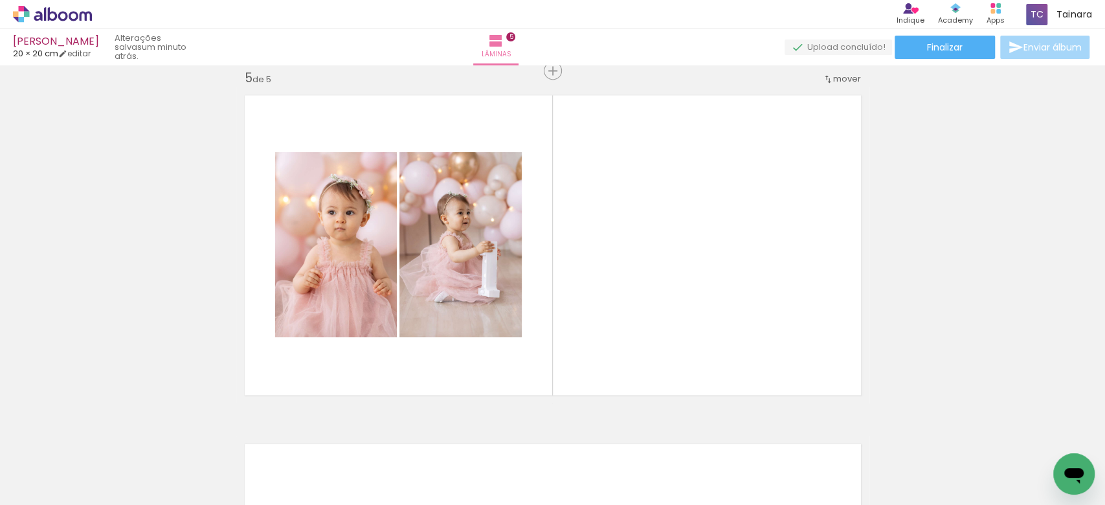
drag, startPoint x: 710, startPoint y: 474, endPoint x: 699, endPoint y: 305, distance: 169.3
click at [699, 307] on quentale-workspace at bounding box center [552, 252] width 1105 height 505
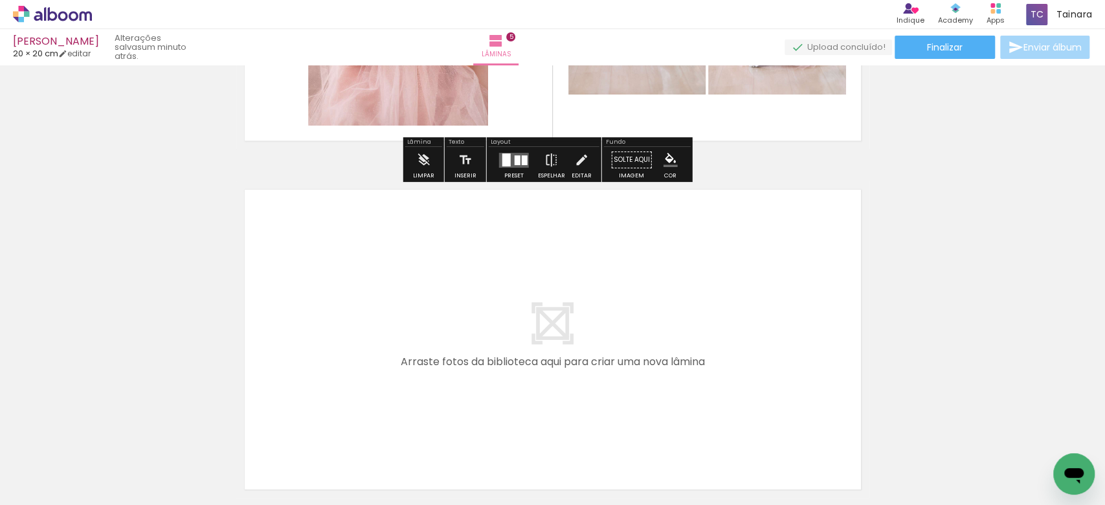
scroll to position [1671, 0]
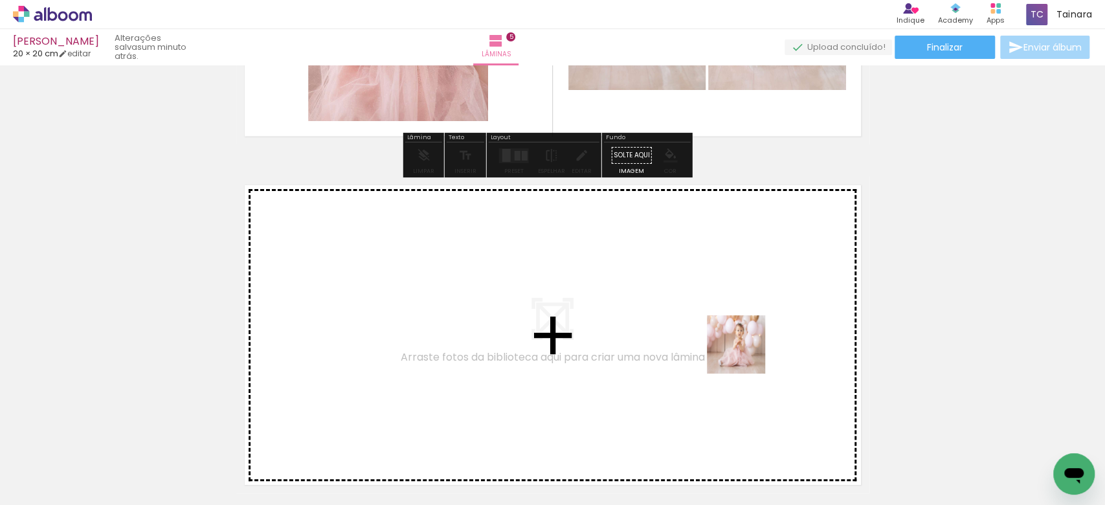
drag, startPoint x: 786, startPoint y: 467, endPoint x: 746, endPoint y: 354, distance: 119.6
click at [746, 354] on quentale-workspace at bounding box center [552, 252] width 1105 height 505
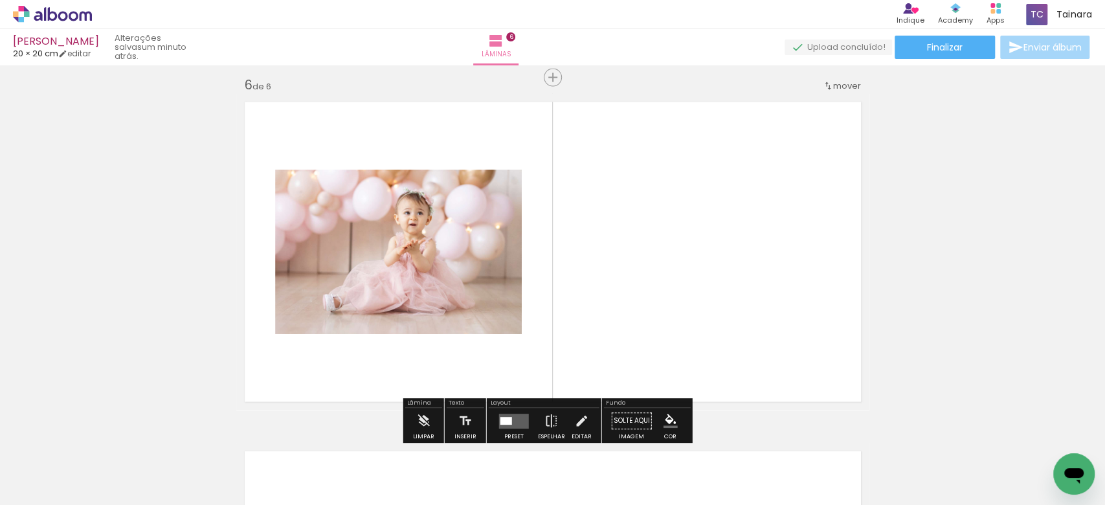
scroll to position [1761, 0]
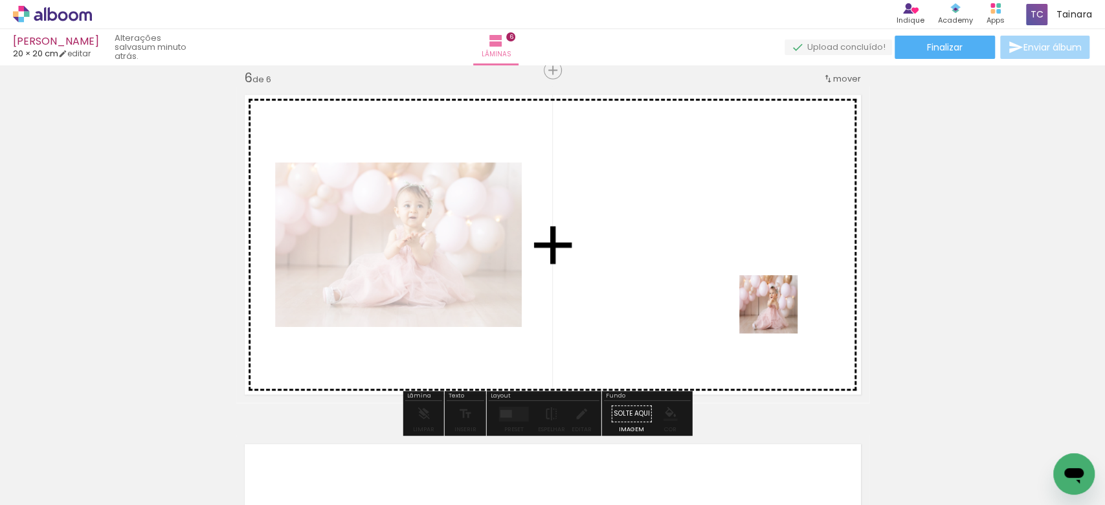
drag, startPoint x: 847, startPoint y: 478, endPoint x: 777, endPoint y: 313, distance: 178.9
click at [777, 313] on quentale-workspace at bounding box center [552, 252] width 1105 height 505
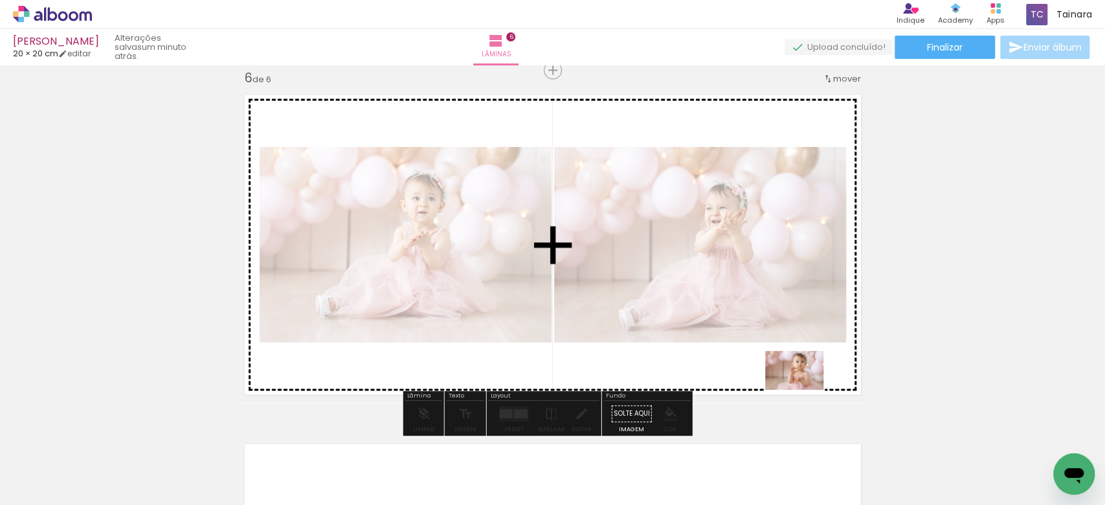
drag, startPoint x: 895, startPoint y: 462, endPoint x: 804, endPoint y: 390, distance: 115.7
click at [804, 390] on quentale-workspace at bounding box center [552, 252] width 1105 height 505
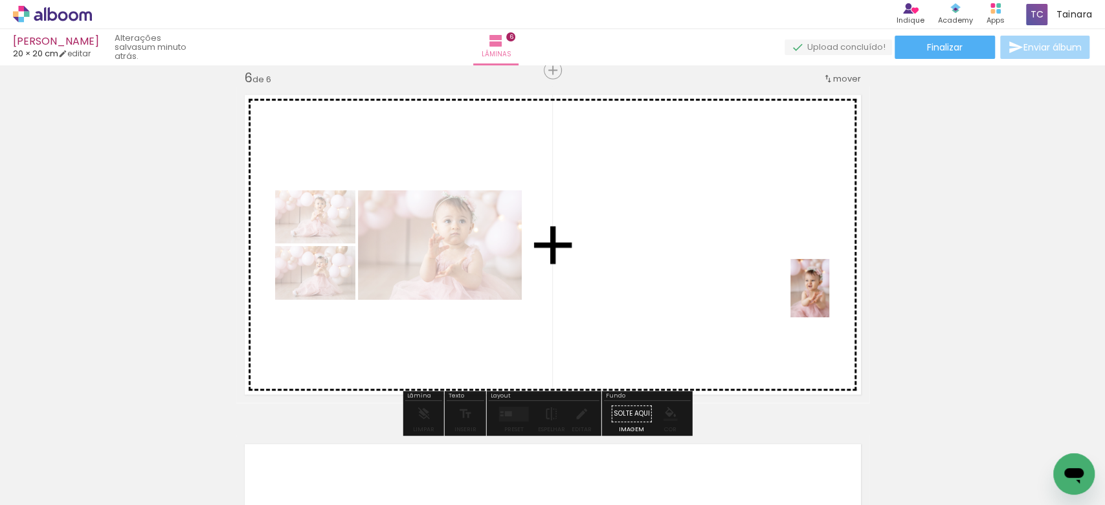
drag, startPoint x: 994, startPoint y: 473, endPoint x: 829, endPoint y: 297, distance: 241.8
click at [829, 297] on quentale-workspace at bounding box center [552, 252] width 1105 height 505
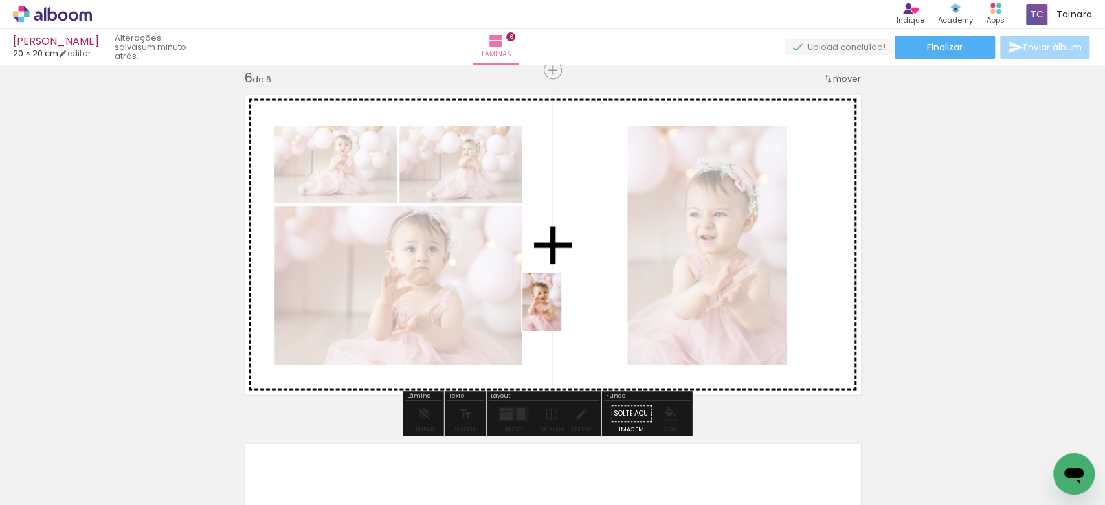
drag, startPoint x: 337, startPoint y: 468, endPoint x: 555, endPoint y: 377, distance: 236.2
click at [575, 323] on quentale-workspace at bounding box center [552, 252] width 1105 height 505
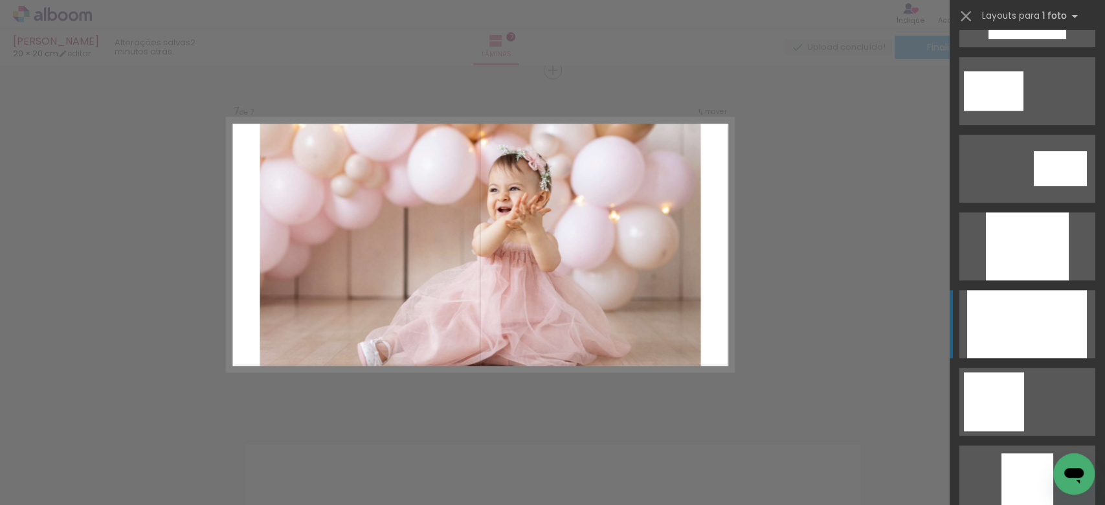
scroll to position [863, 0]
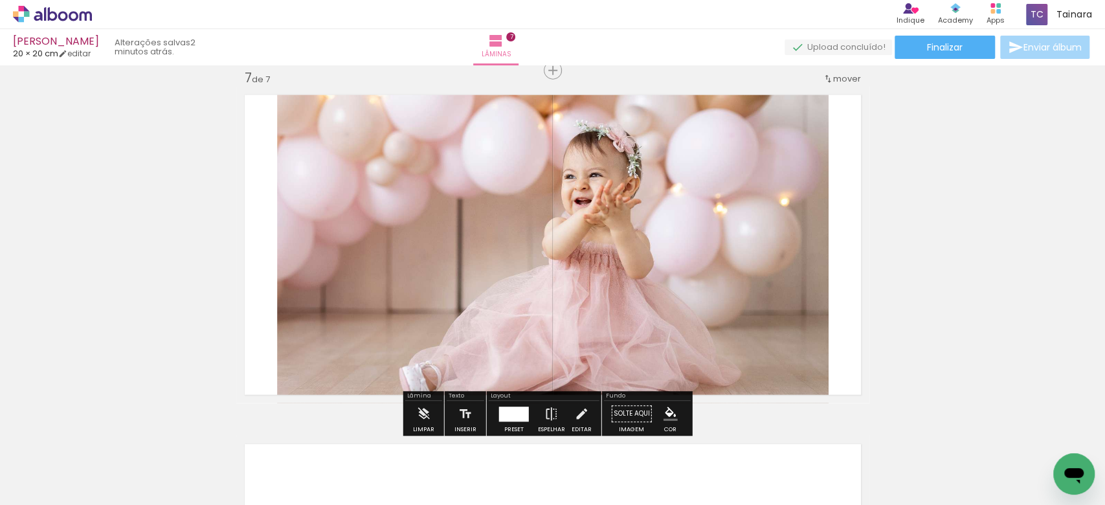
click at [780, 221] on quentale-photo at bounding box center [553, 245] width 552 height 317
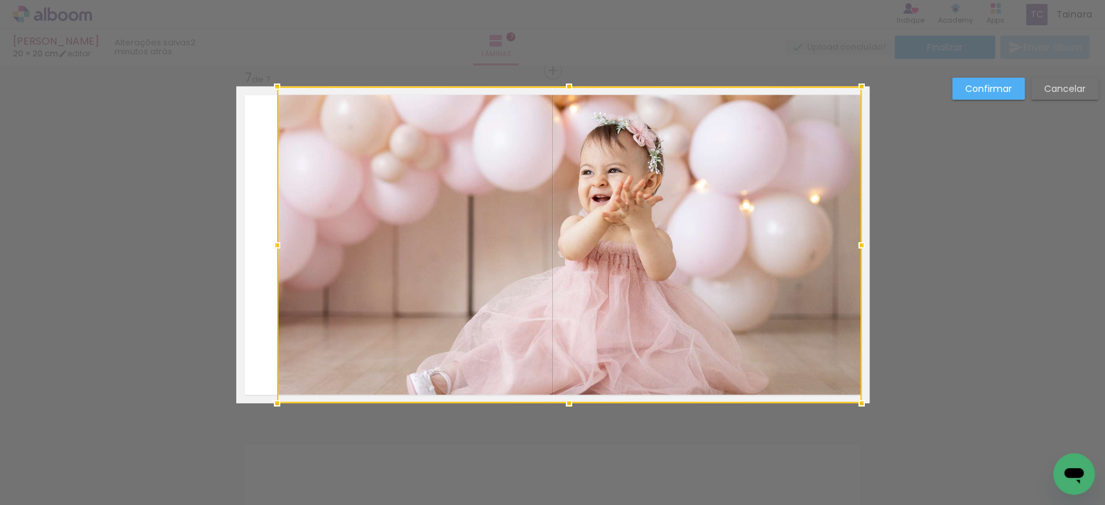
drag, startPoint x: 827, startPoint y: 248, endPoint x: 858, endPoint y: 251, distance: 31.9
click at [858, 251] on div at bounding box center [862, 245] width 26 height 26
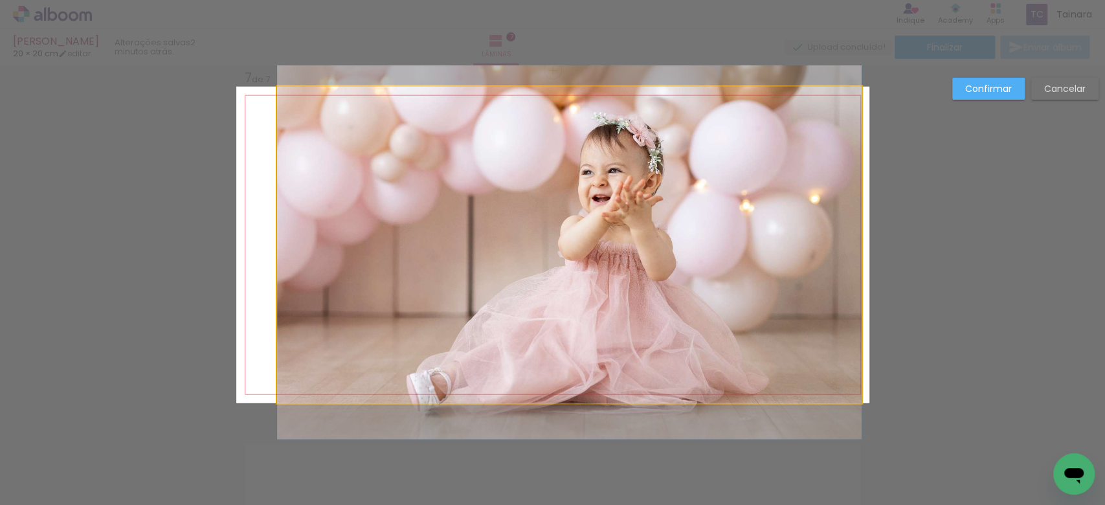
click at [304, 266] on quentale-photo at bounding box center [569, 245] width 585 height 317
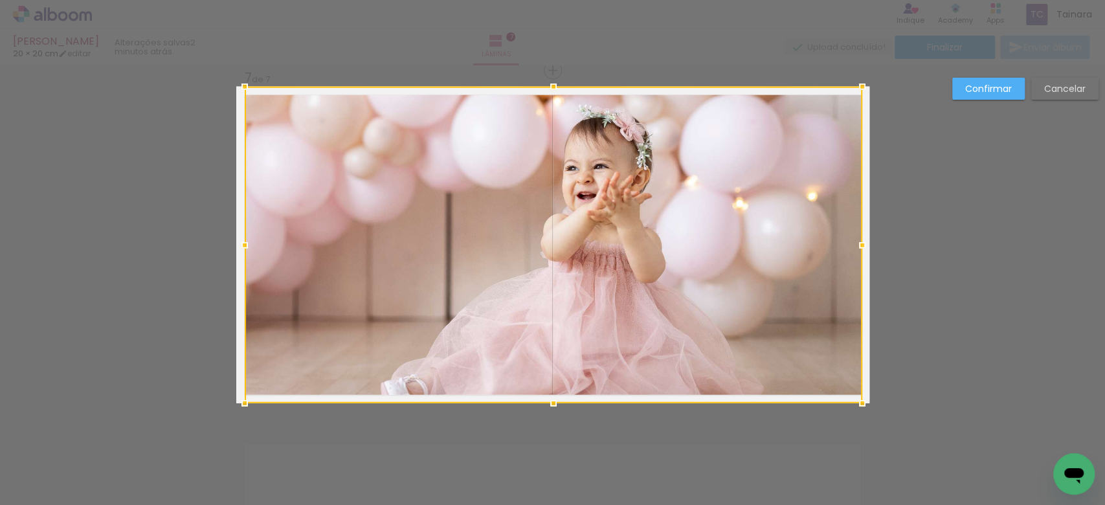
drag, startPoint x: 267, startPoint y: 245, endPoint x: 238, endPoint y: 234, distance: 31.1
click at [238, 234] on div at bounding box center [245, 245] width 26 height 26
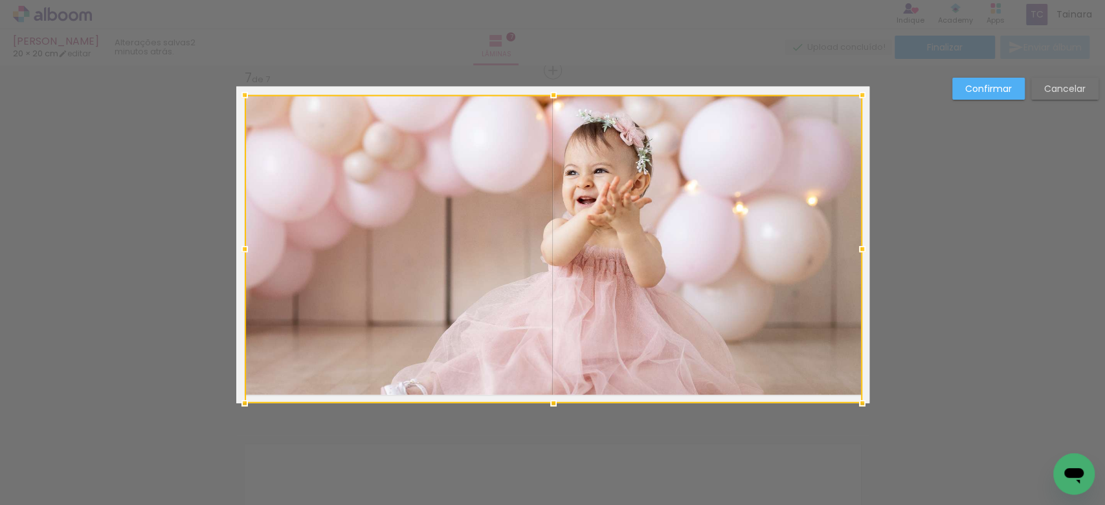
drag, startPoint x: 547, startPoint y: 88, endPoint x: 548, endPoint y: 96, distance: 8.5
click at [548, 96] on div at bounding box center [554, 95] width 26 height 26
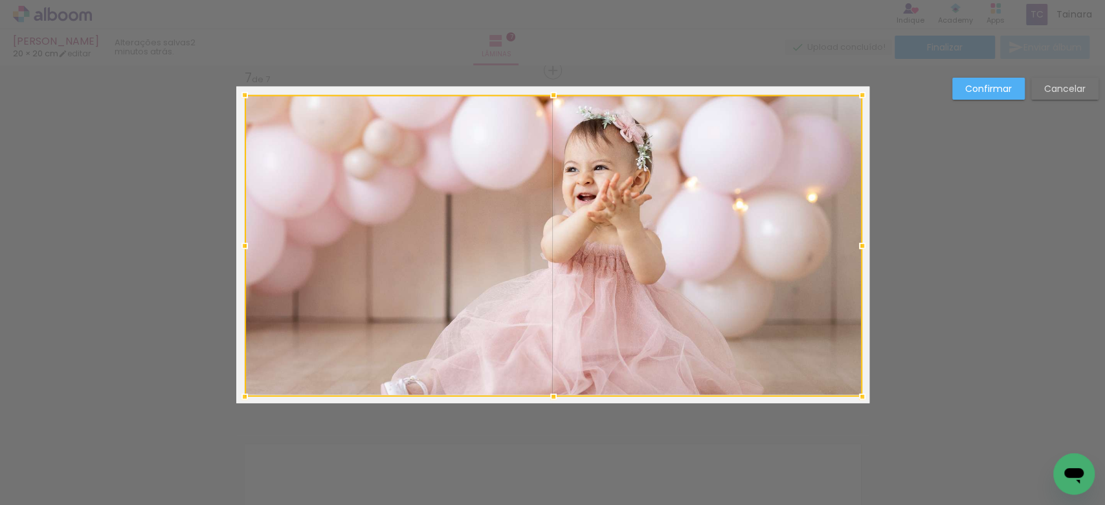
drag, startPoint x: 548, startPoint y: 409, endPoint x: 549, endPoint y: 399, distance: 9.8
click at [549, 399] on div at bounding box center [554, 397] width 26 height 26
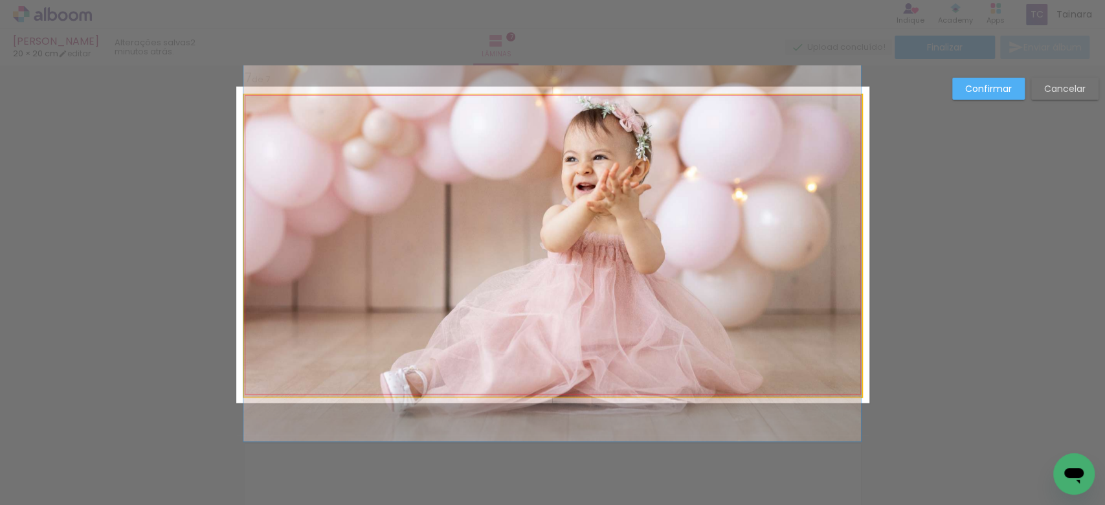
drag, startPoint x: 607, startPoint y: 273, endPoint x: 606, endPoint y: 262, distance: 10.4
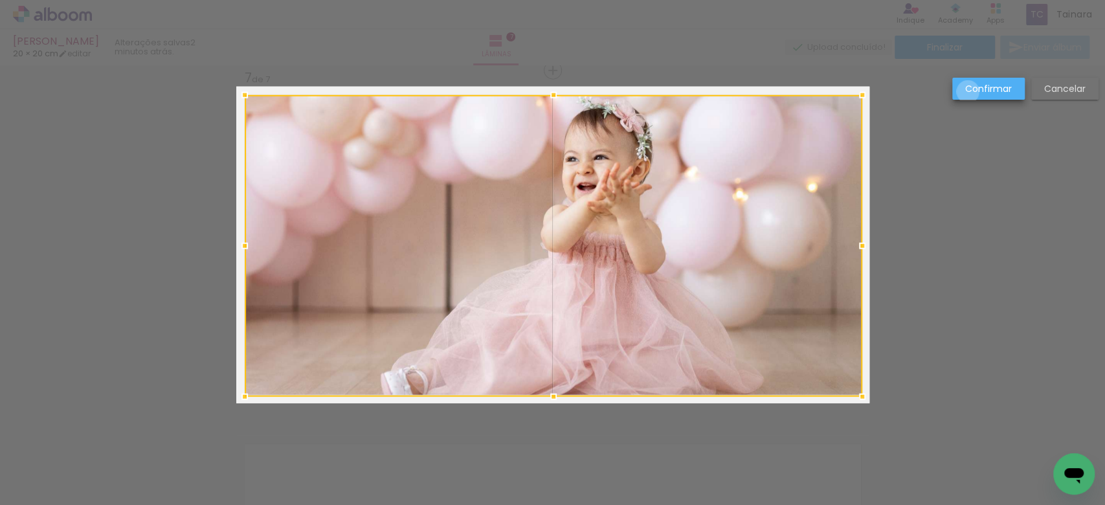
click at [0, 0] on slot "Confirmar" at bounding box center [0, 0] width 0 height 0
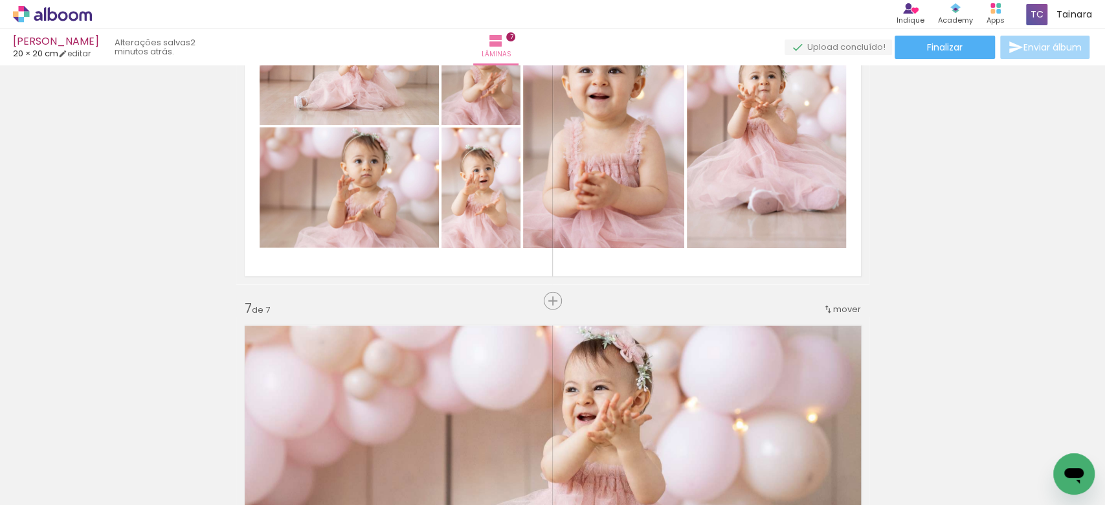
scroll to position [1879, 0]
click at [842, 307] on span "mover" at bounding box center [847, 310] width 28 height 12
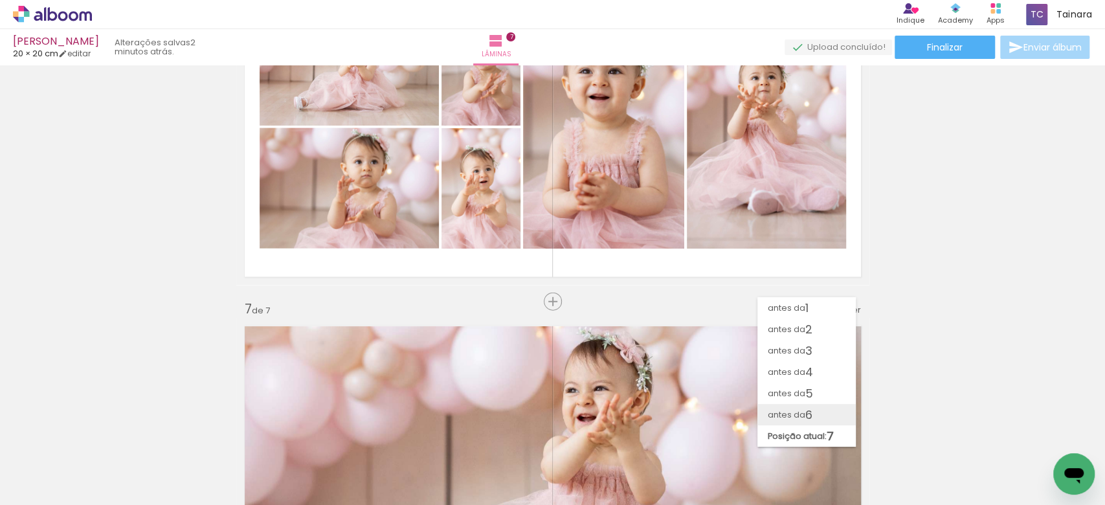
click at [0, 0] on slot "antes da 6" at bounding box center [0, 0] width 0 height 0
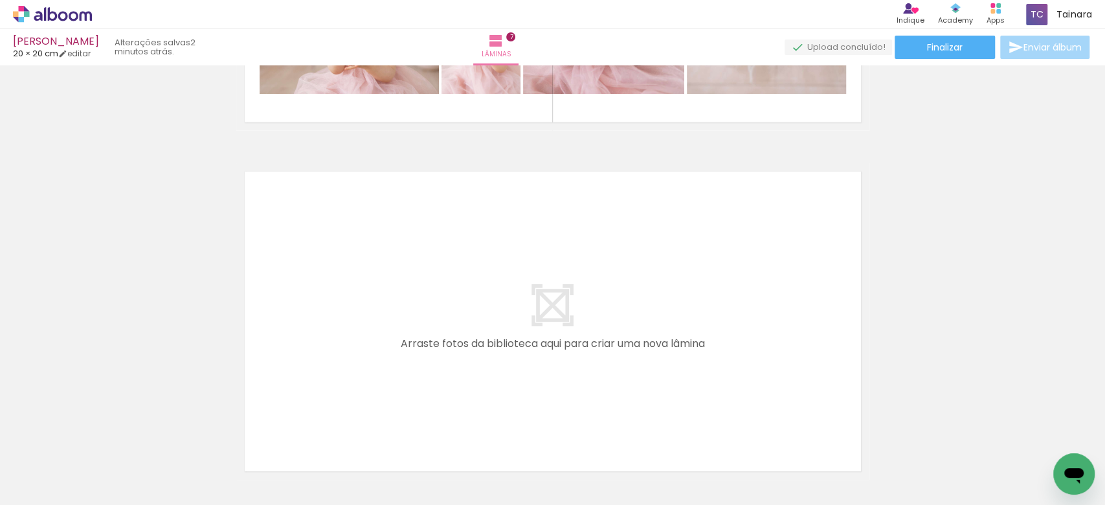
scroll to position [2483, 0]
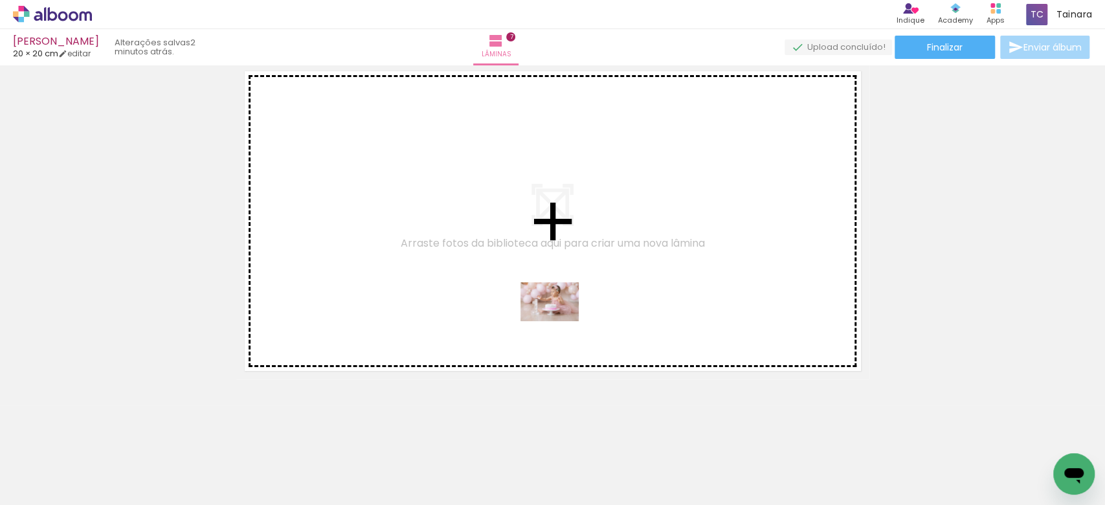
drag, startPoint x: 558, startPoint y: 475, endPoint x: 559, endPoint y: 321, distance: 154.1
click at [559, 321] on quentale-workspace at bounding box center [552, 252] width 1105 height 505
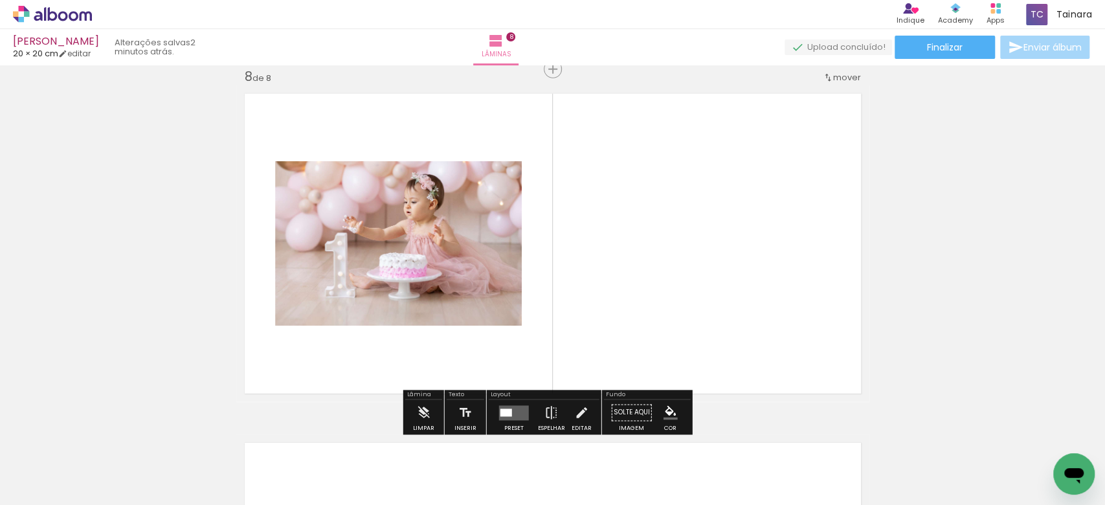
scroll to position [2459, 0]
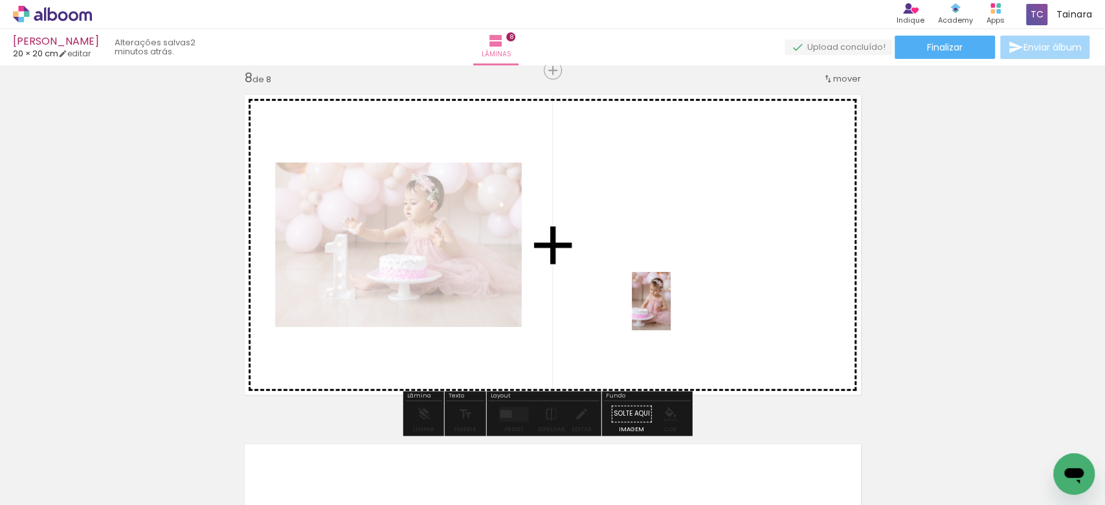
drag, startPoint x: 629, startPoint y: 474, endPoint x: 671, endPoint y: 311, distance: 168.3
click at [671, 311] on quentale-workspace at bounding box center [552, 252] width 1105 height 505
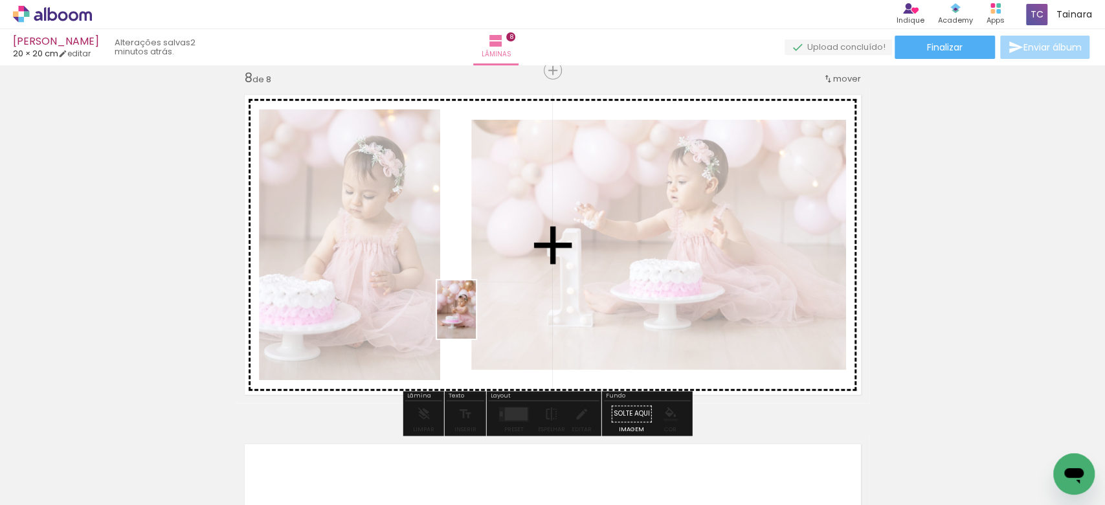
drag, startPoint x: 706, startPoint y: 469, endPoint x: 474, endPoint y: 319, distance: 276.5
click at [474, 319] on quentale-workspace at bounding box center [552, 252] width 1105 height 505
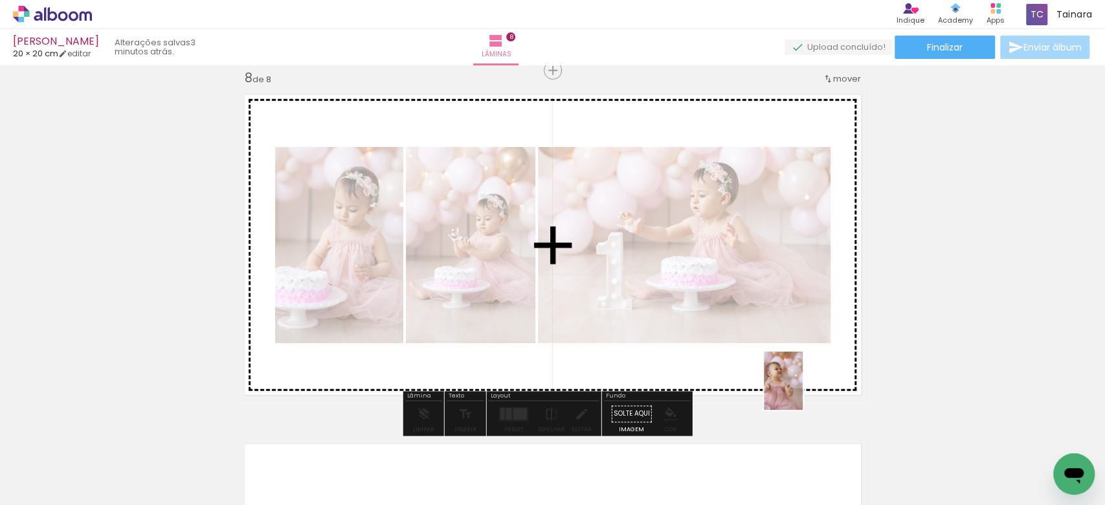
drag, startPoint x: 772, startPoint y: 475, endPoint x: 804, endPoint y: 383, distance: 97.2
click at [804, 383] on quentale-workspace at bounding box center [552, 252] width 1105 height 505
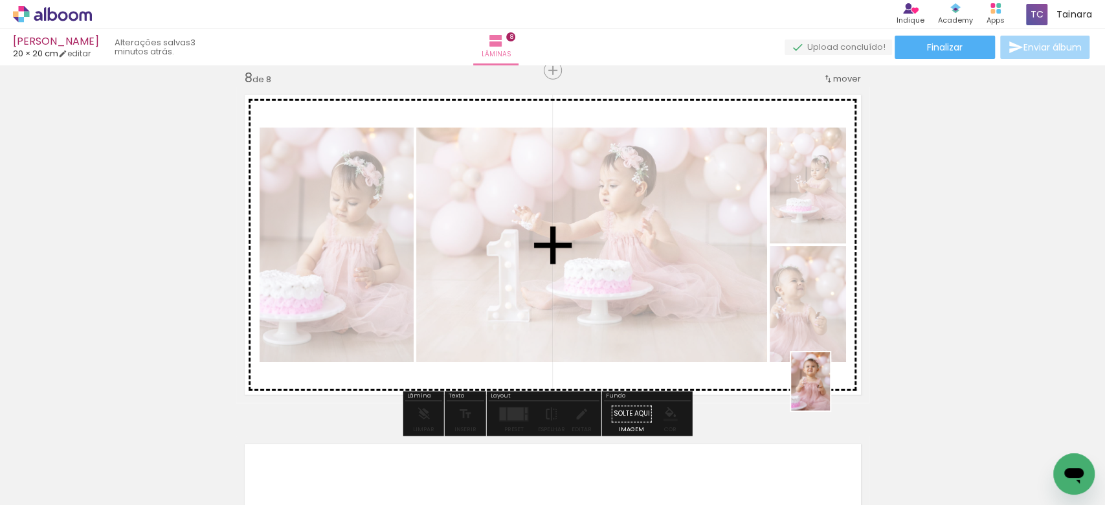
drag, startPoint x: 839, startPoint y: 478, endPoint x: 830, endPoint y: 391, distance: 87.2
click at [830, 391] on quentale-workspace at bounding box center [552, 252] width 1105 height 505
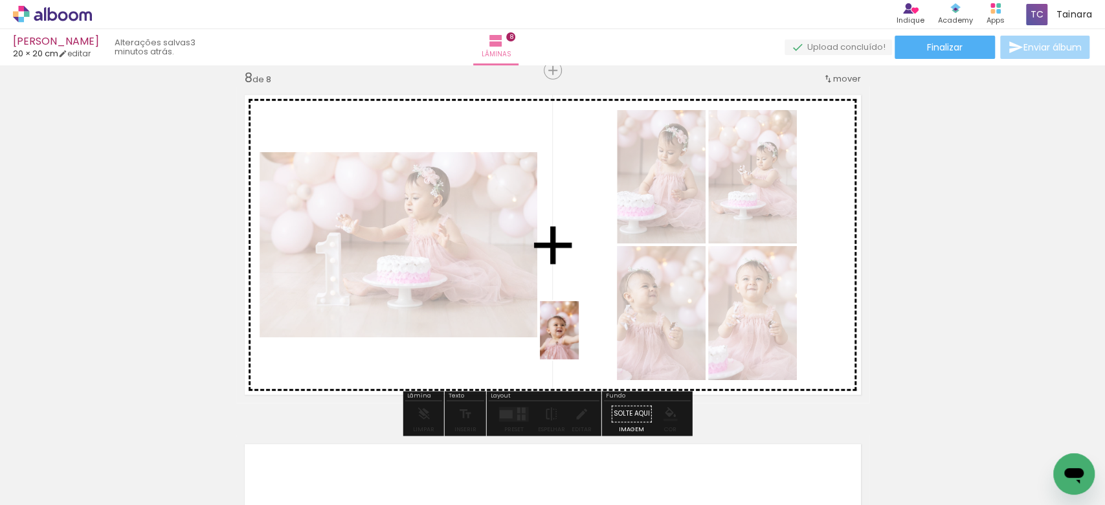
drag, startPoint x: 989, startPoint y: 479, endPoint x: 579, endPoint y: 340, distance: 432.8
click at [579, 340] on quentale-workspace at bounding box center [552, 252] width 1105 height 505
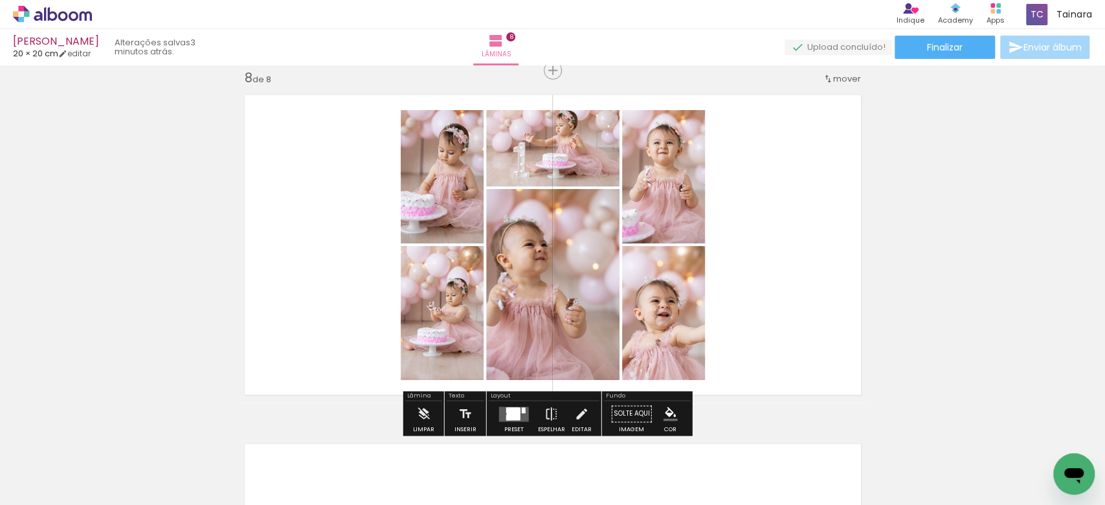
click at [513, 408] on div at bounding box center [514, 414] width 14 height 12
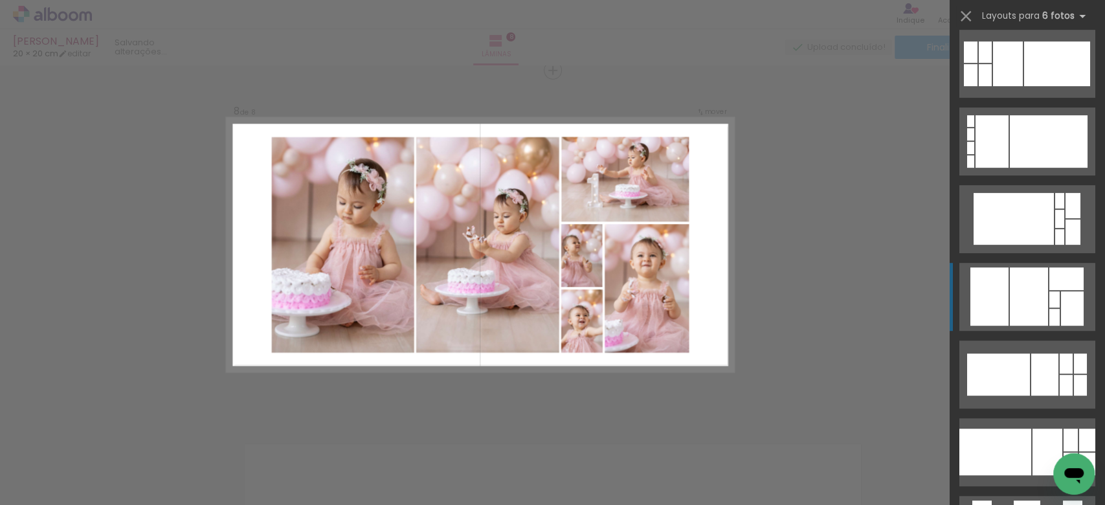
scroll to position [259, 0]
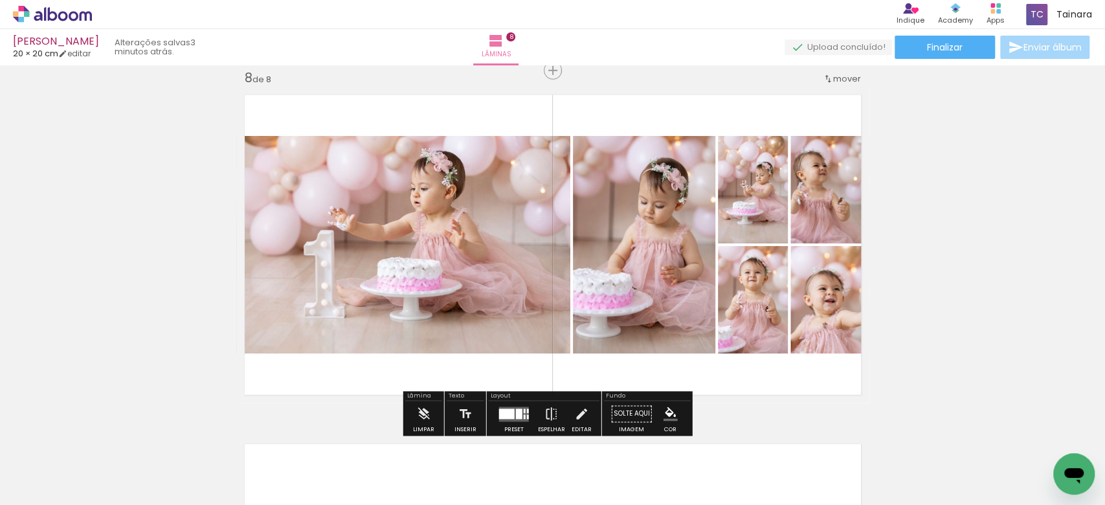
click at [634, 270] on quentale-photo at bounding box center [644, 245] width 142 height 218
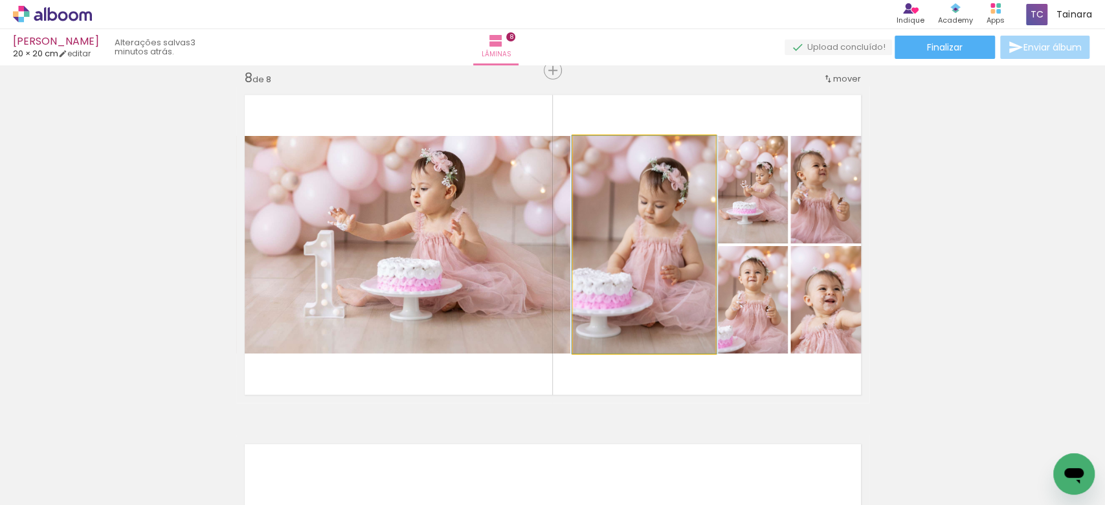
click at [634, 270] on quentale-photo at bounding box center [644, 245] width 142 height 218
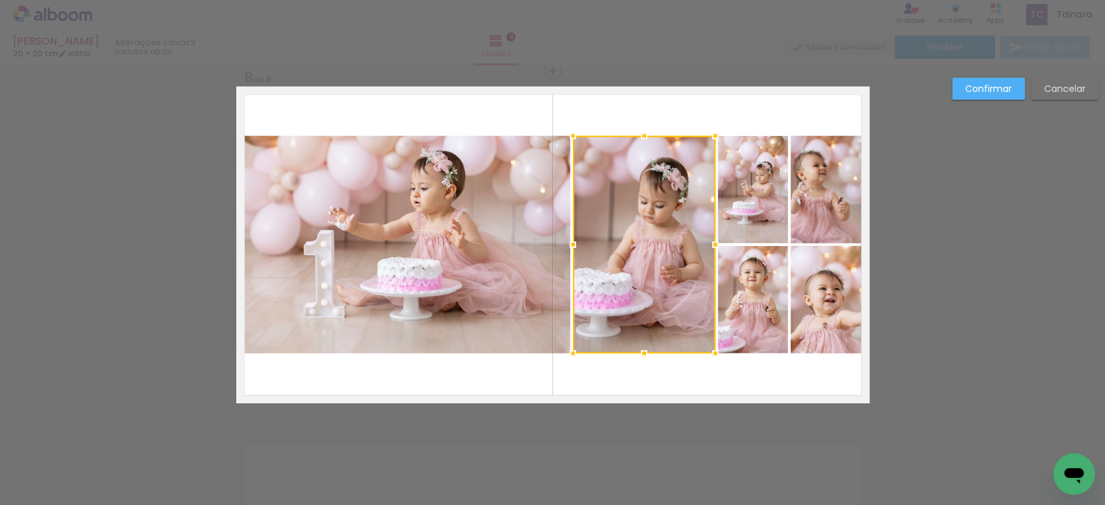
click at [808, 231] on quentale-photo at bounding box center [829, 189] width 79 height 107
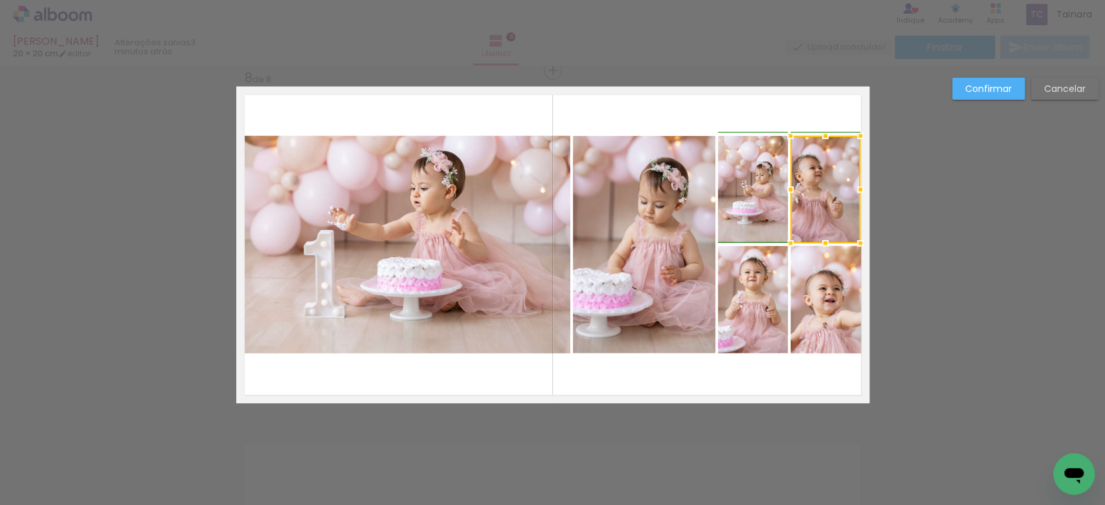
drag, startPoint x: 861, startPoint y: 192, endPoint x: 854, endPoint y: 190, distance: 7.4
click at [854, 190] on div at bounding box center [860, 190] width 26 height 26
click at [831, 344] on quentale-photo at bounding box center [829, 299] width 79 height 107
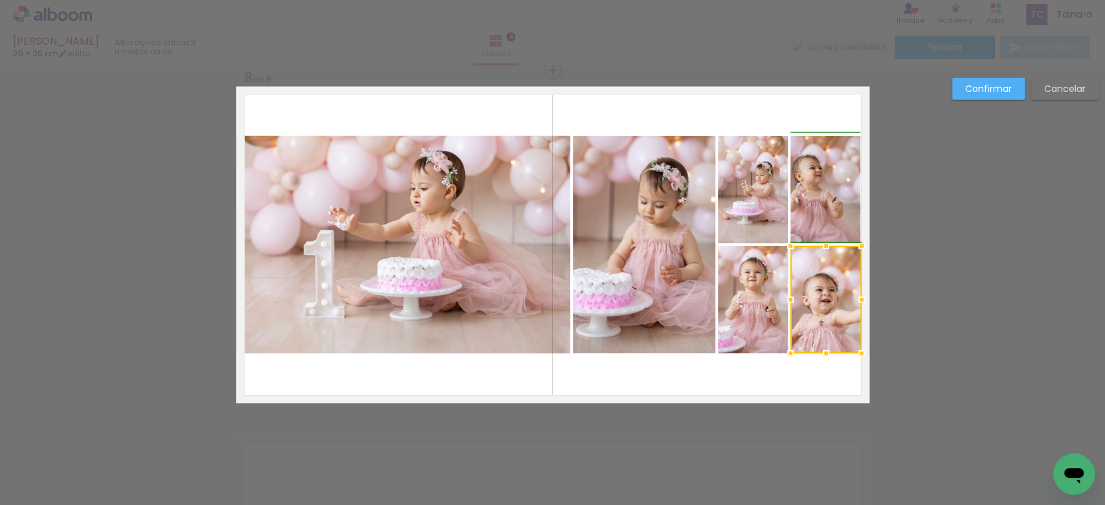
drag, startPoint x: 865, startPoint y: 302, endPoint x: 856, endPoint y: 300, distance: 8.5
click at [856, 300] on div at bounding box center [862, 300] width 26 height 26
click at [330, 238] on quentale-photo at bounding box center [403, 245] width 334 height 218
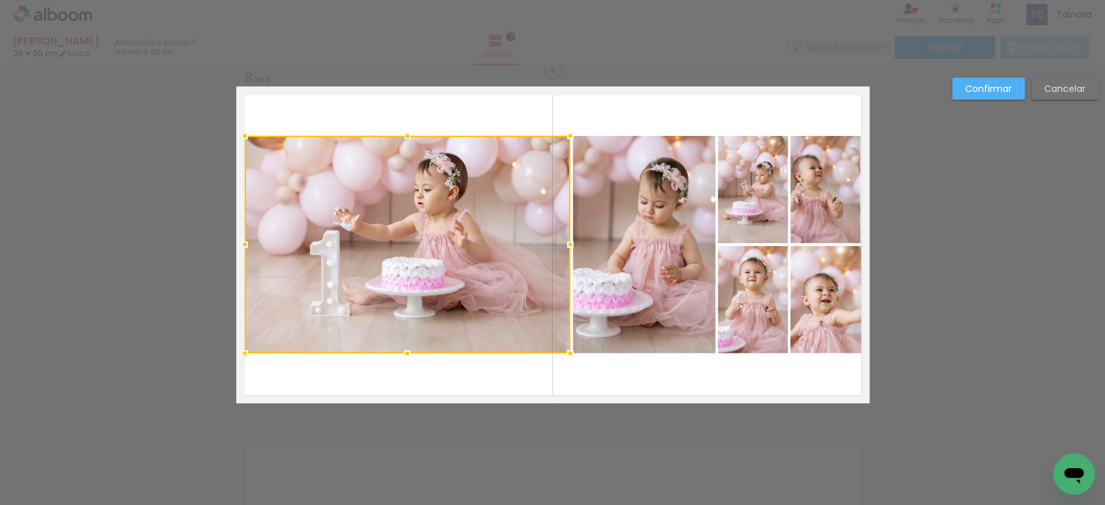
drag, startPoint x: 233, startPoint y: 244, endPoint x: 241, endPoint y: 247, distance: 8.2
click at [241, 247] on div at bounding box center [245, 245] width 26 height 26
click at [961, 93] on paper-button "Confirmar" at bounding box center [988, 89] width 73 height 22
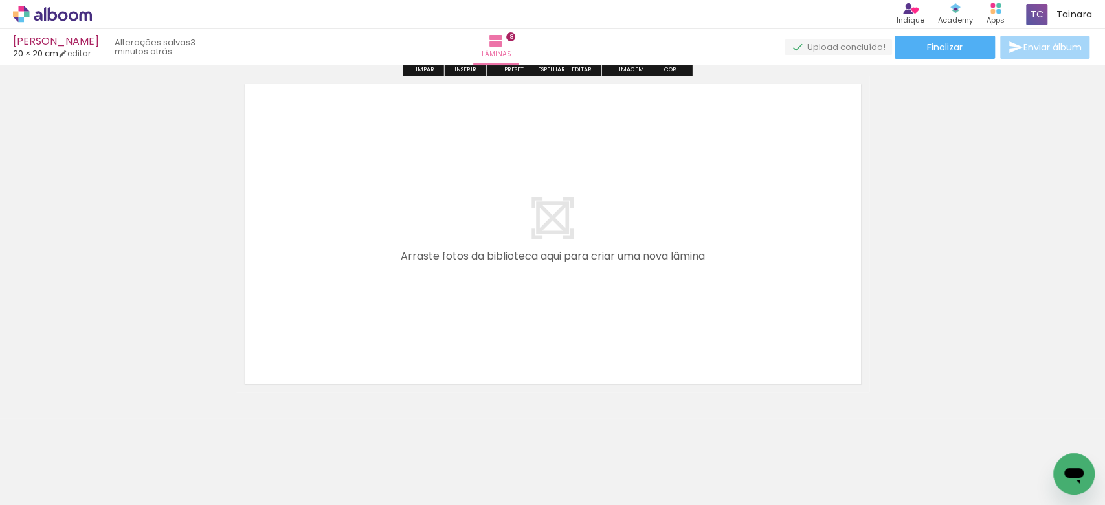
scroll to position [2832, 0]
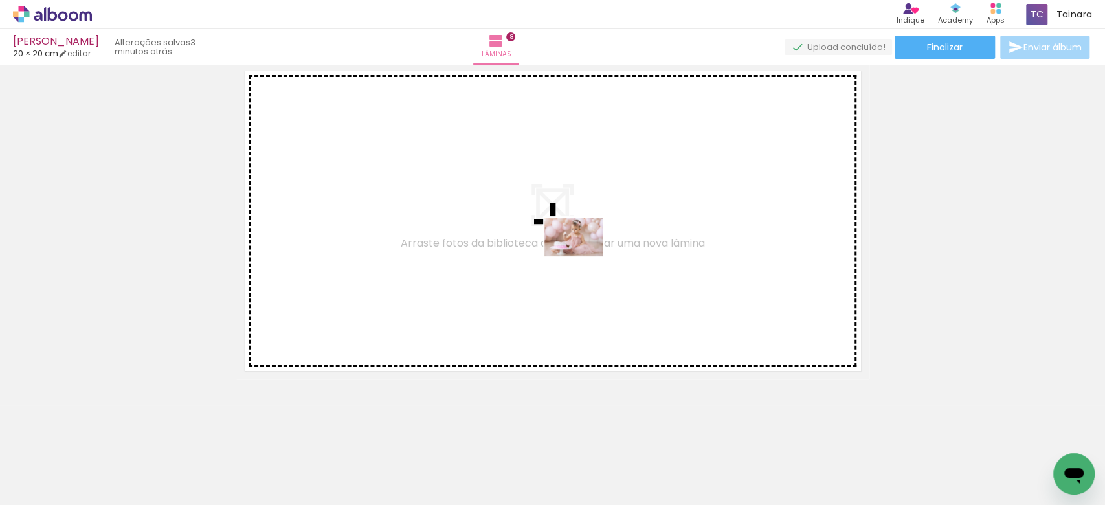
drag, startPoint x: 919, startPoint y: 471, endPoint x: 583, endPoint y: 256, distance: 397.9
click at [583, 256] on quentale-workspace at bounding box center [552, 252] width 1105 height 505
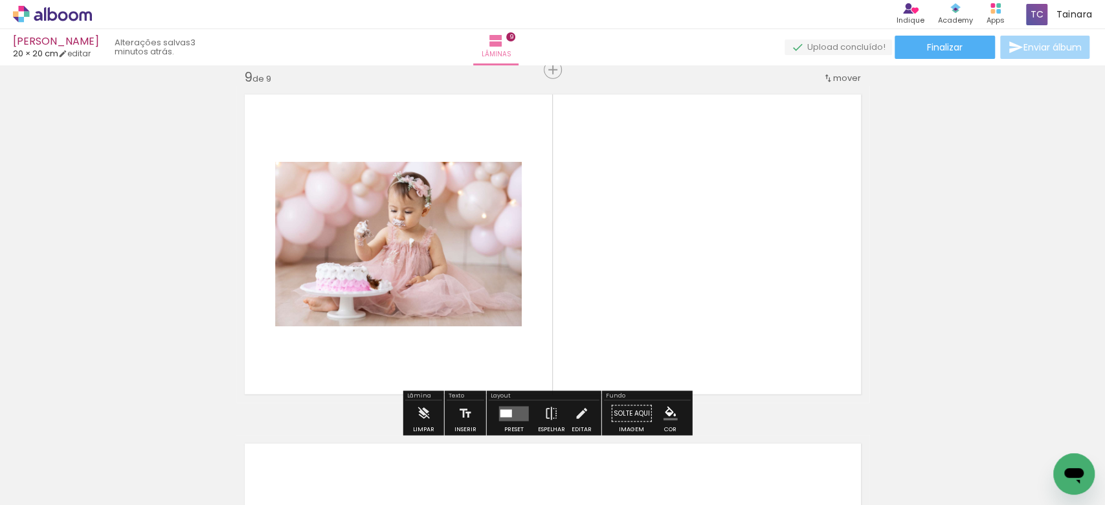
scroll to position [2807, 0]
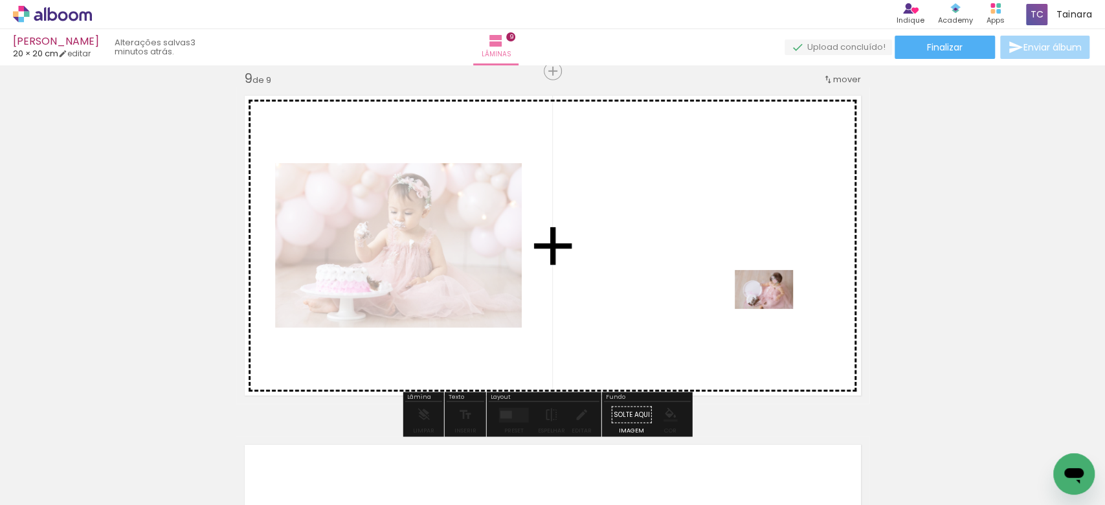
drag, startPoint x: 1051, startPoint y: 469, endPoint x: 756, endPoint y: 304, distance: 338.2
click at [756, 304] on quentale-workspace at bounding box center [552, 252] width 1105 height 505
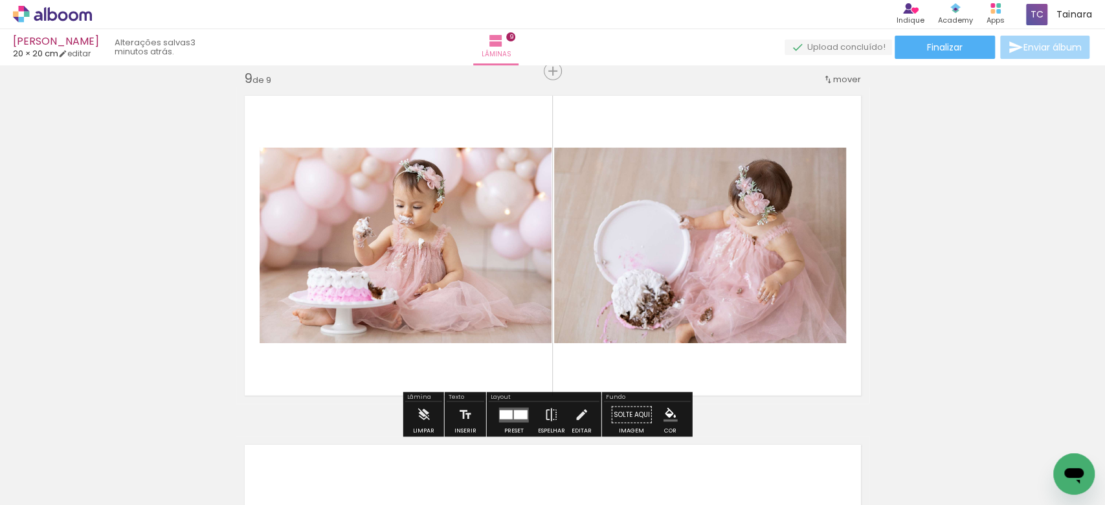
scroll to position [0, 1398]
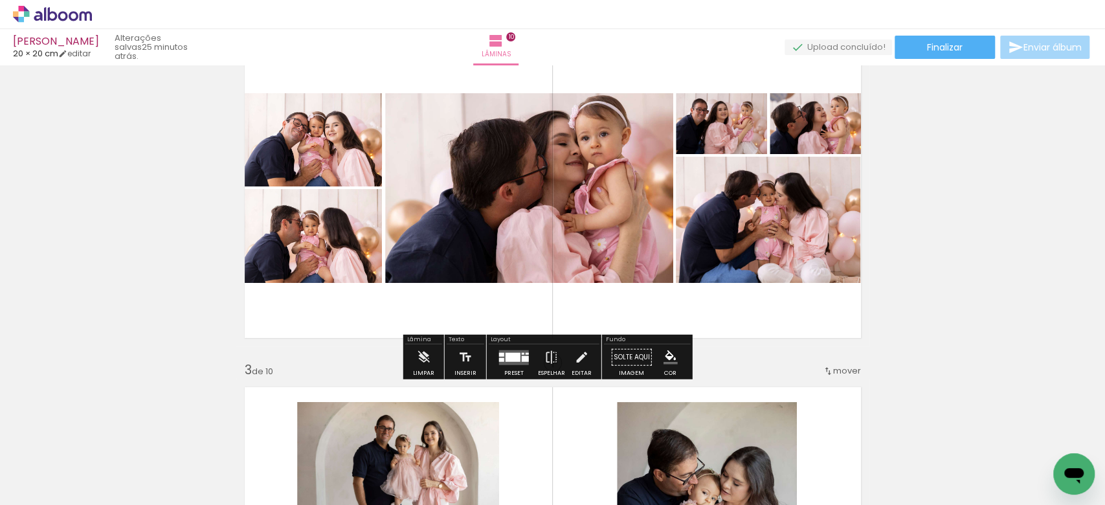
scroll to position [336, 0]
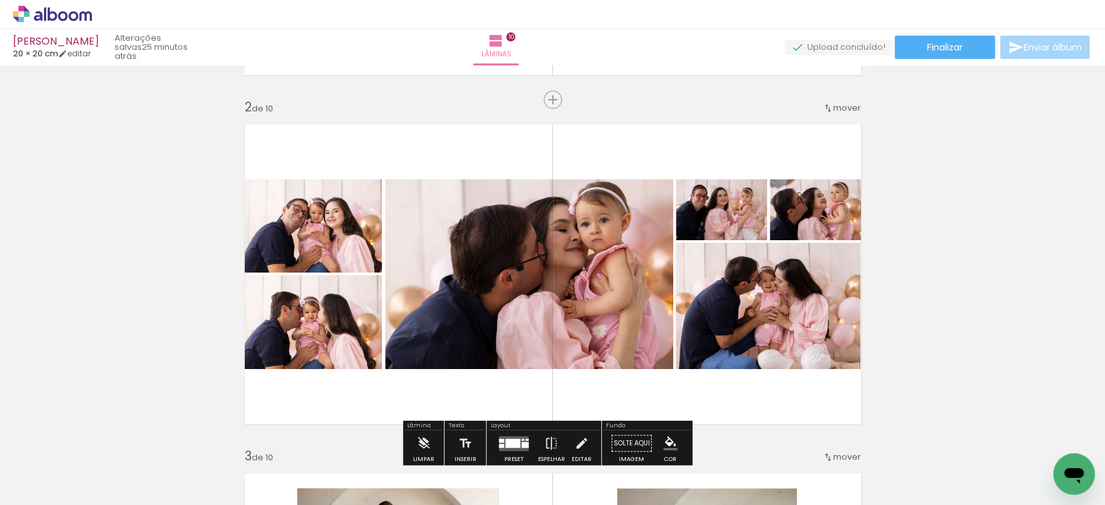
click at [326, 232] on quentale-photo at bounding box center [314, 225] width 138 height 93
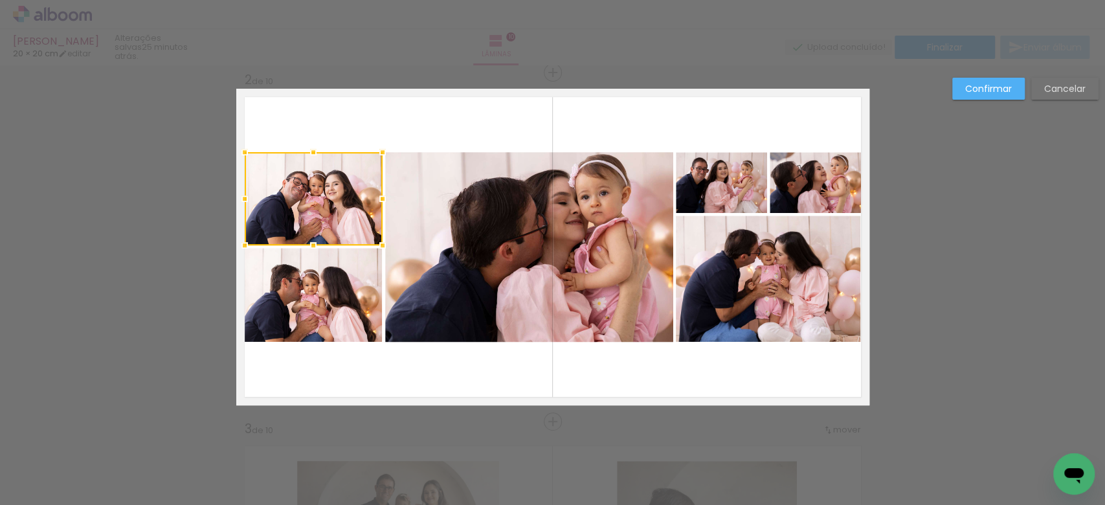
scroll to position [365, 0]
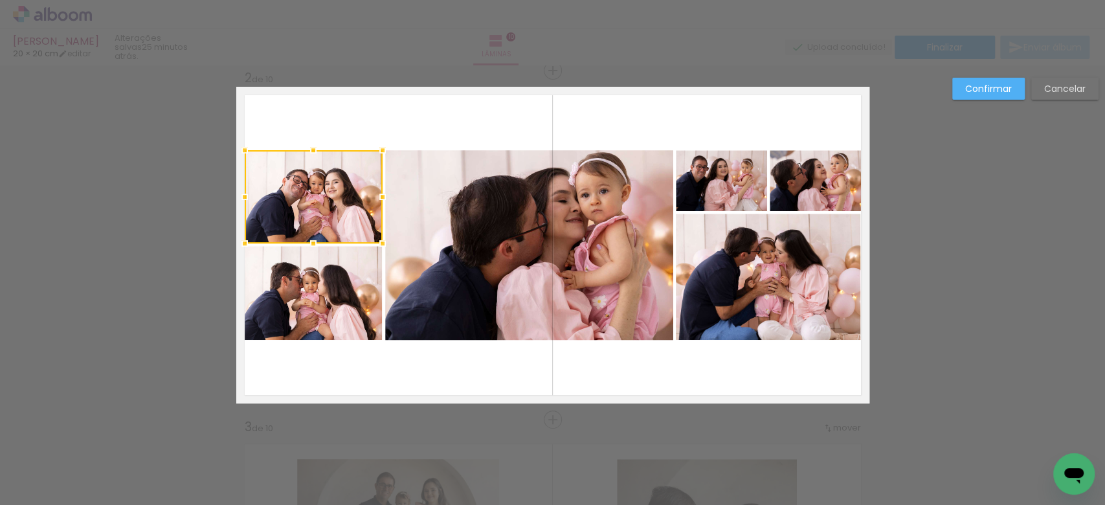
click at [978, 95] on paper-button "Confirmar" at bounding box center [988, 89] width 73 height 22
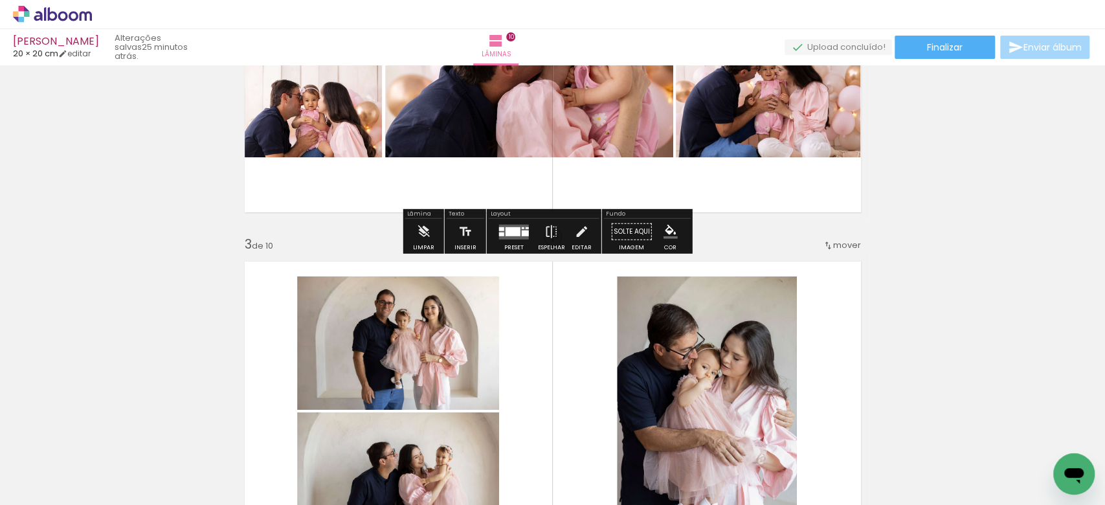
scroll to position [777, 0]
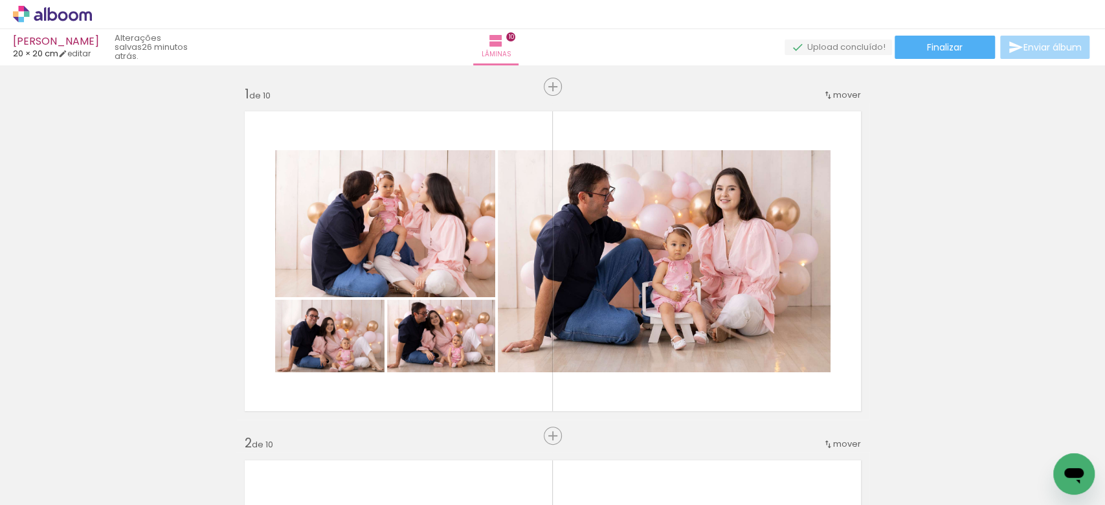
scroll to position [777, 0]
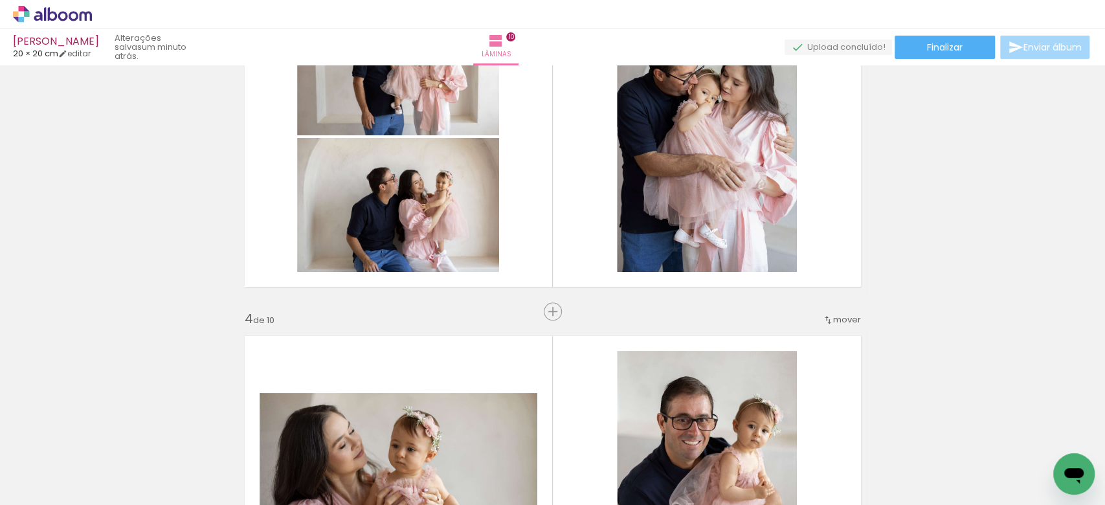
scroll to position [259, 0]
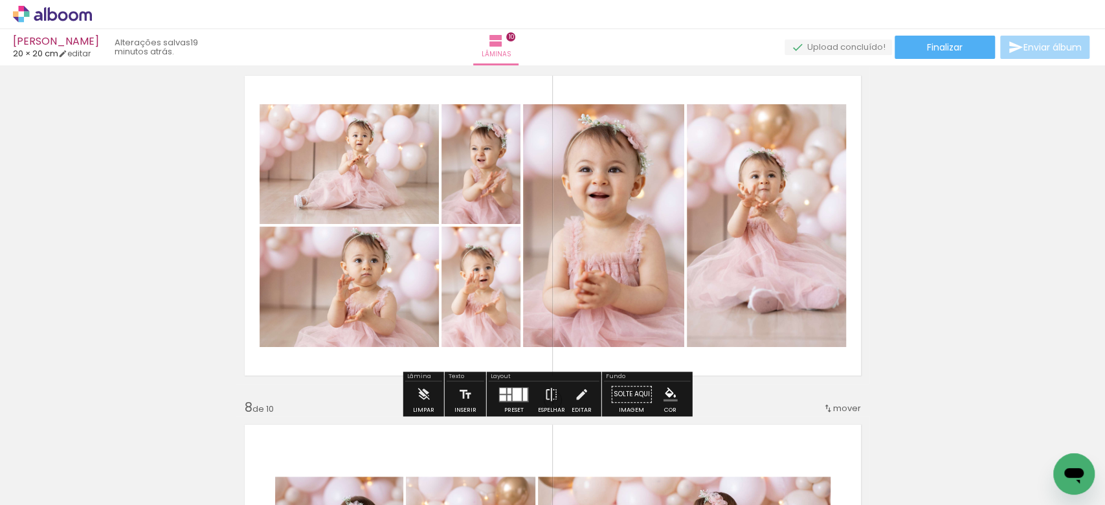
scroll to position [2289, 0]
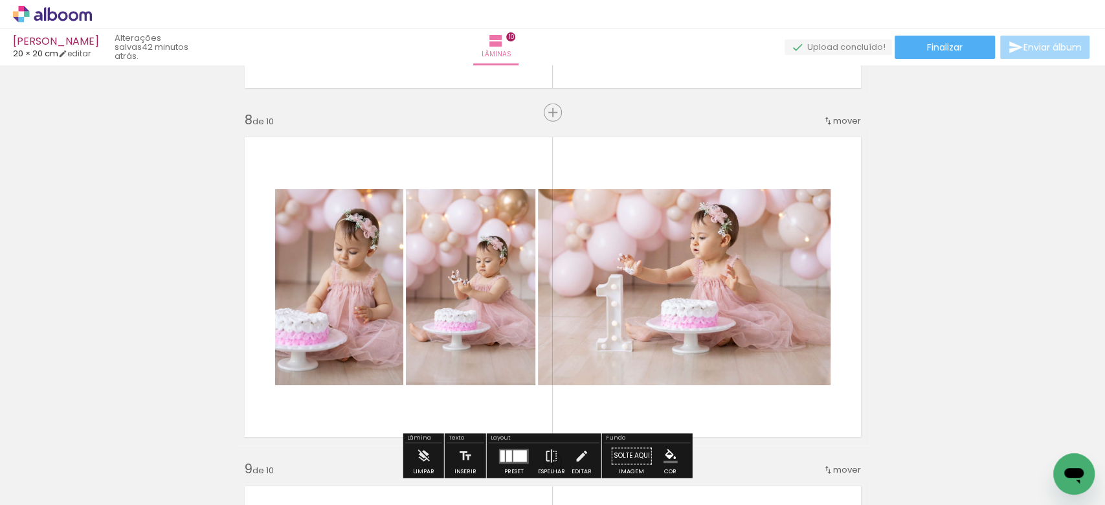
scroll to position [259, 0]
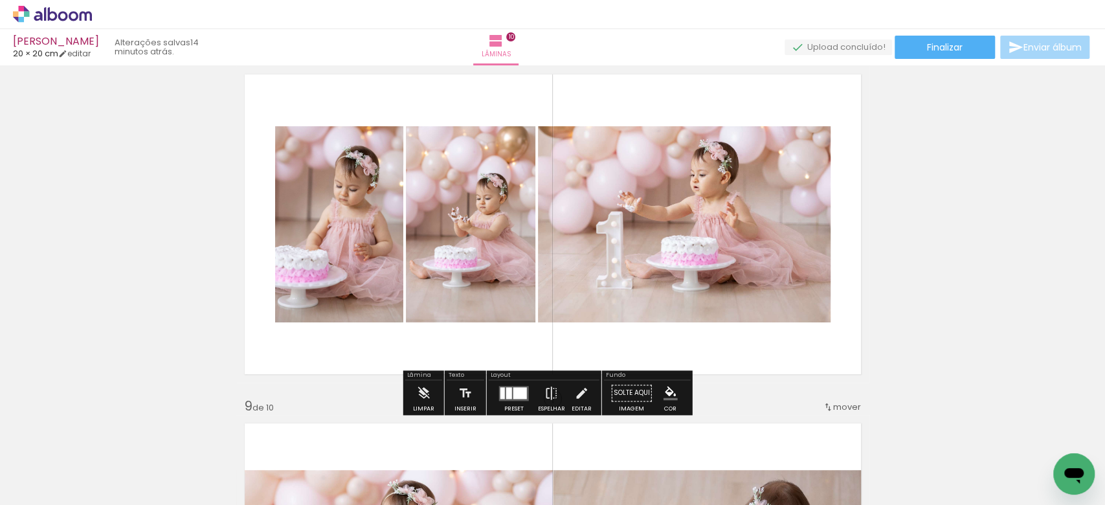
scroll to position [2503, 0]
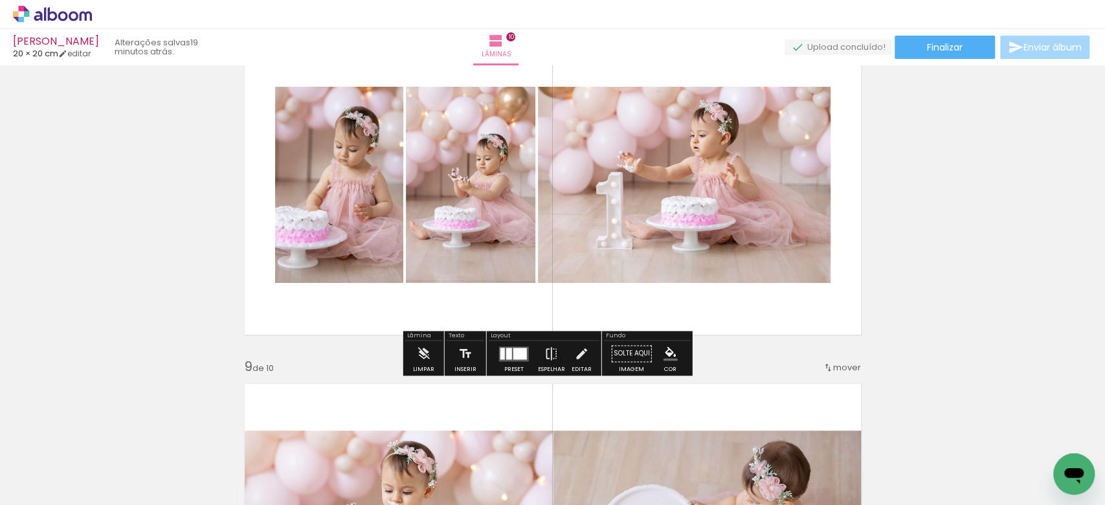
scroll to position [2503, 0]
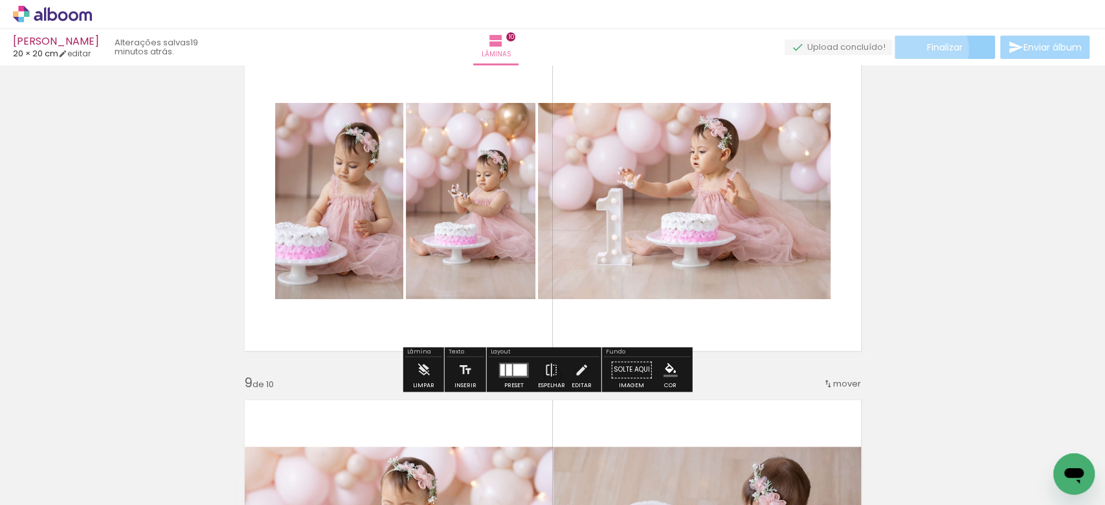
click at [921, 49] on paper-button "Finalizar" at bounding box center [945, 47] width 100 height 23
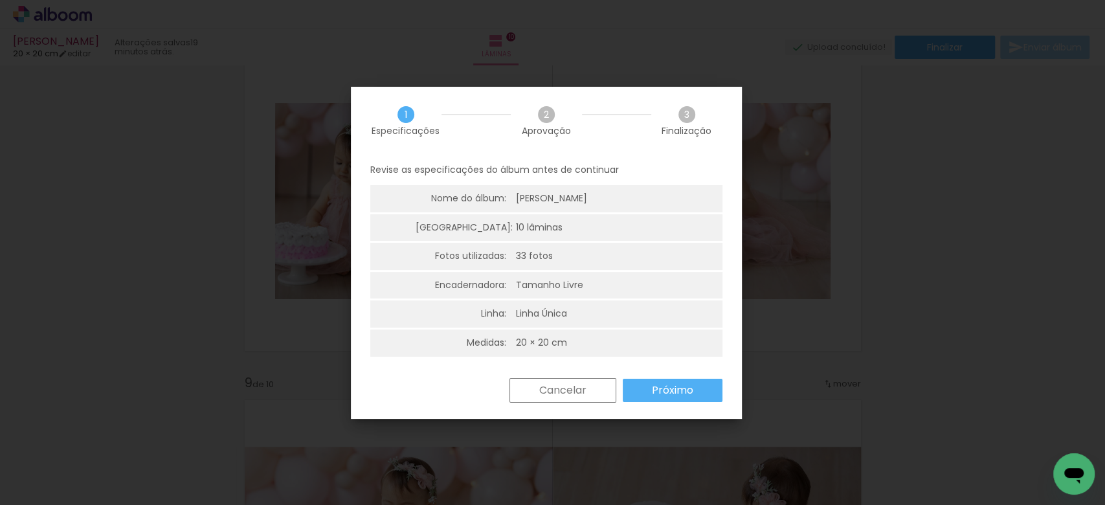
click at [639, 384] on paper-button "Próximo" at bounding box center [673, 390] width 100 height 23
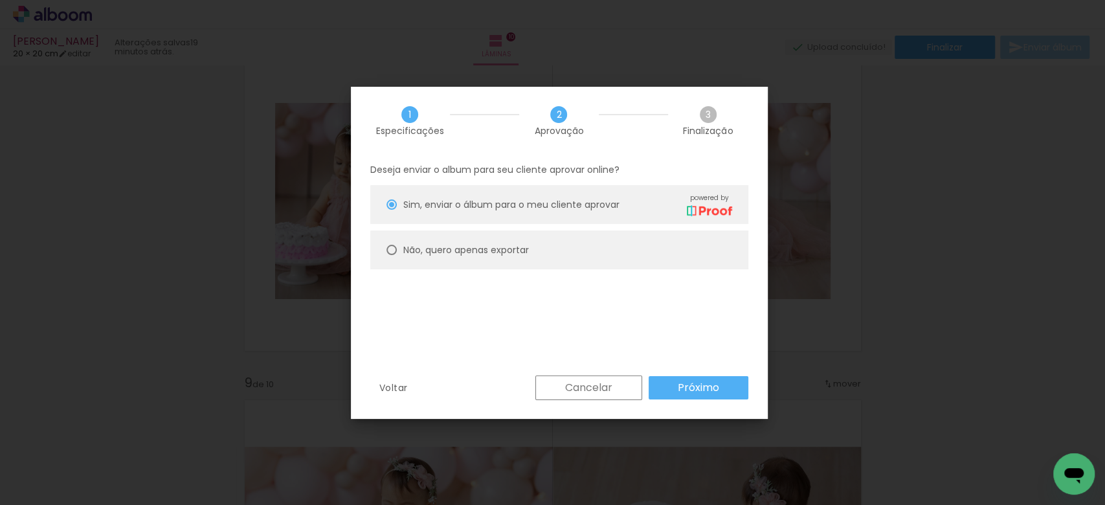
click at [0, 0] on slot "Próximo" at bounding box center [0, 0] width 0 height 0
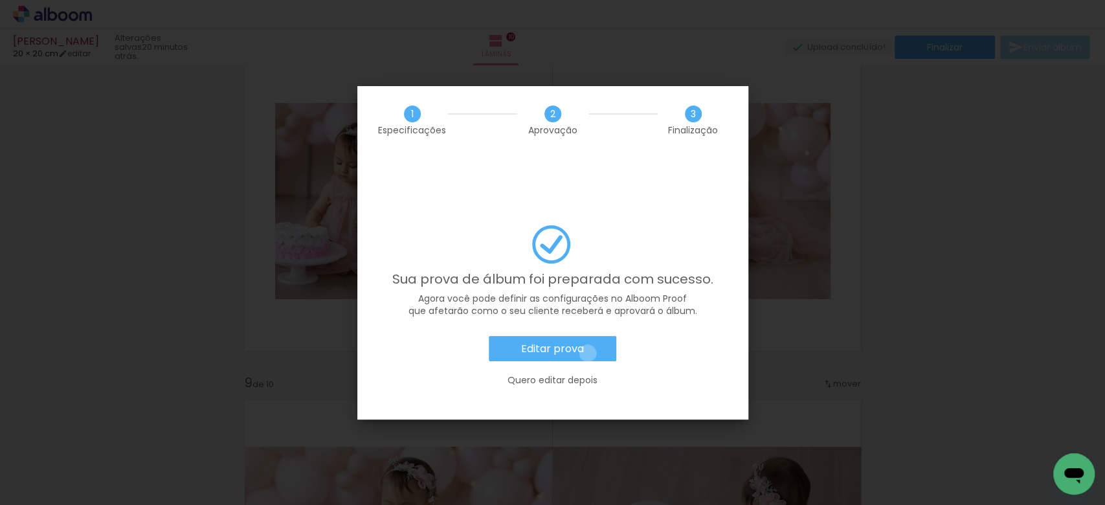
click at [587, 336] on paper-button "Editar prova" at bounding box center [553, 349] width 128 height 26
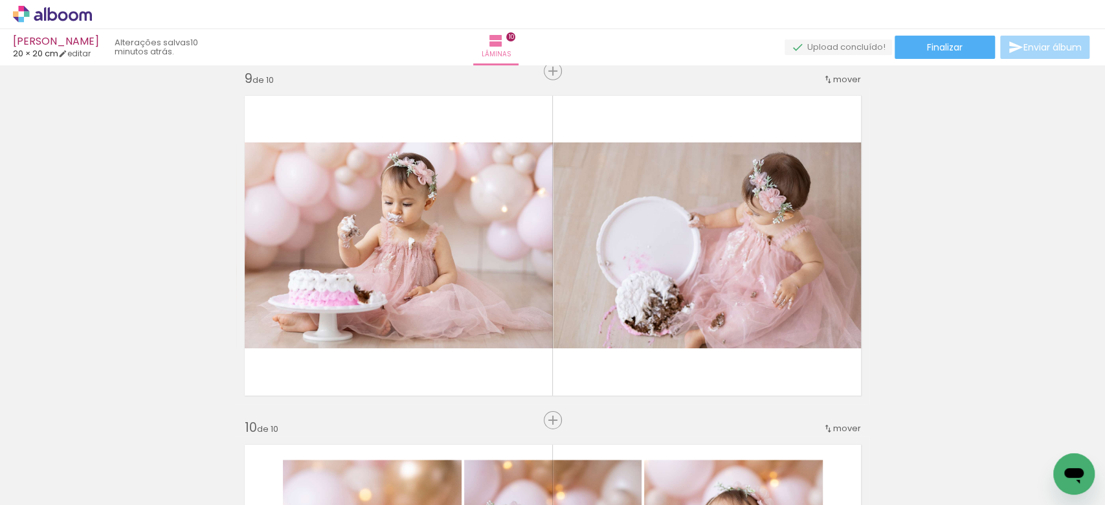
scroll to position [2782, 0]
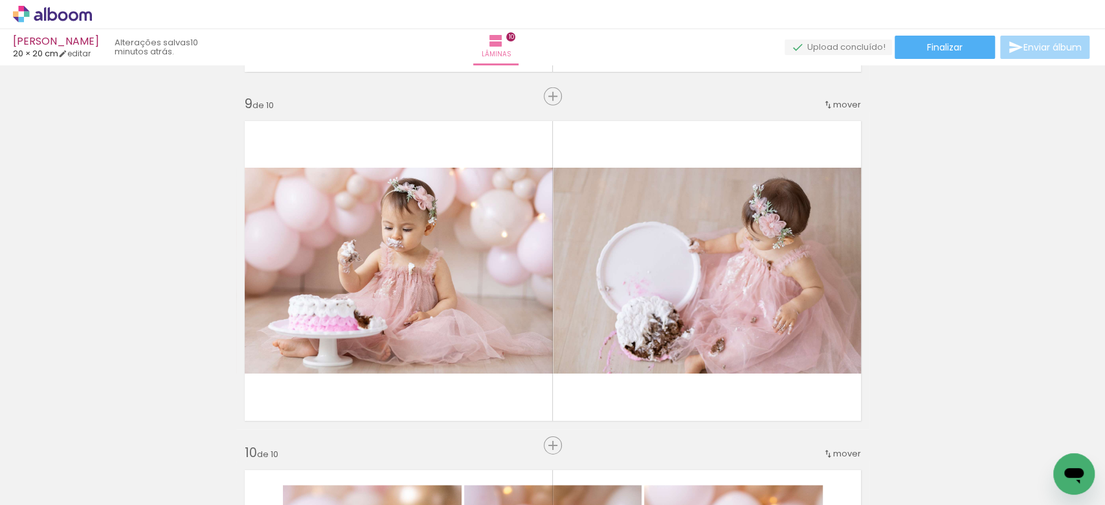
scroll to position [259, 0]
